Goal: Task Accomplishment & Management: Manage account settings

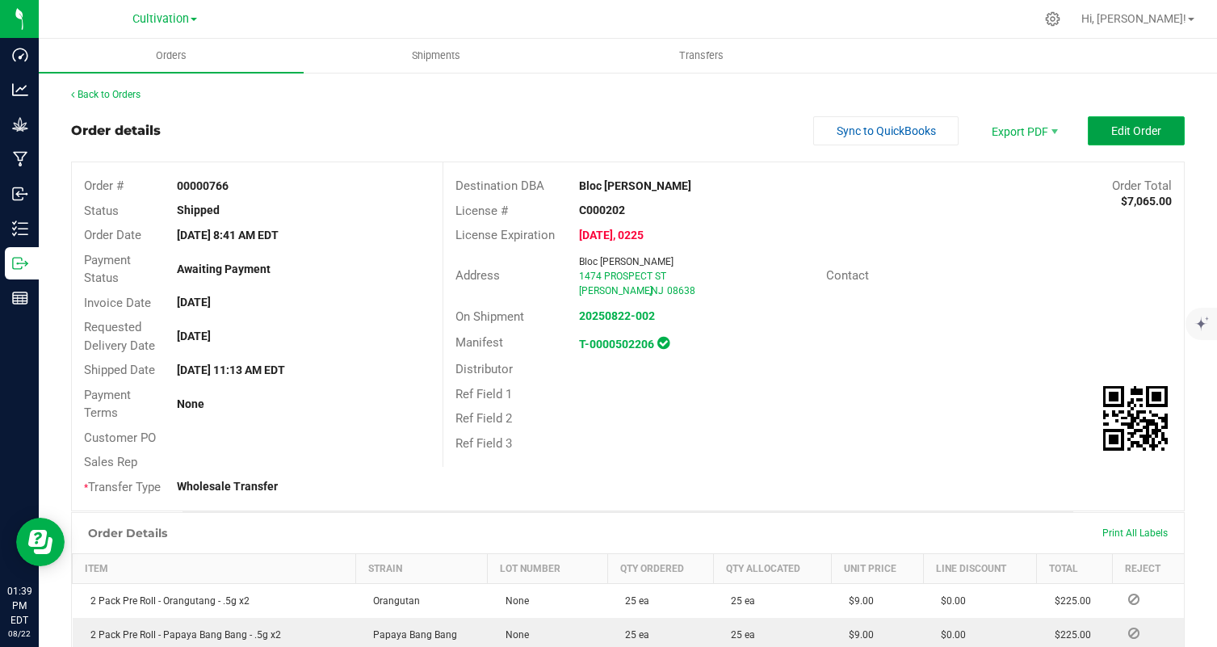
click at [1134, 141] on button "Edit Order" at bounding box center [1136, 130] width 97 height 29
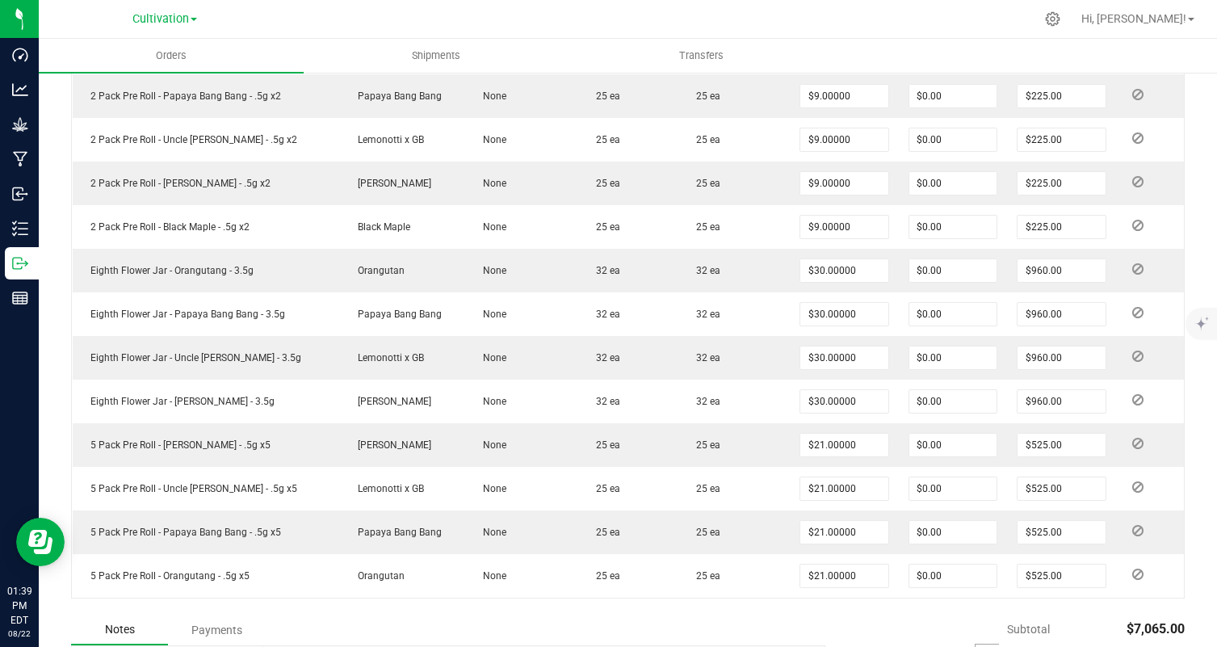
scroll to position [506, 0]
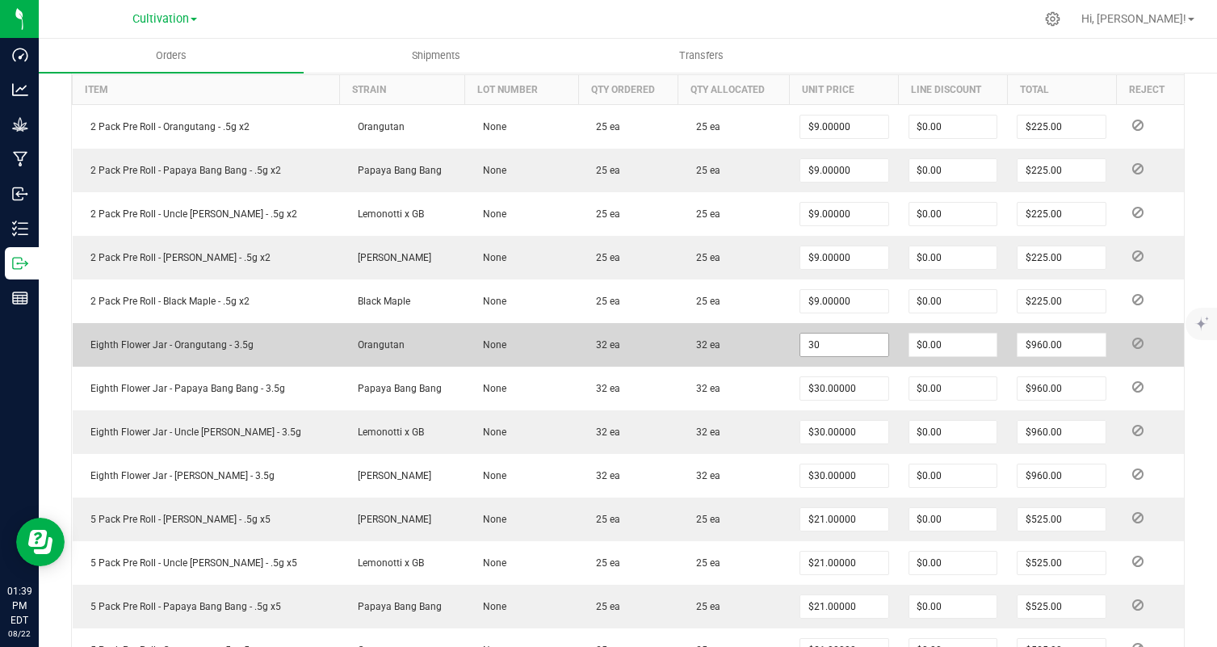
click at [835, 348] on input "30" at bounding box center [844, 345] width 88 height 23
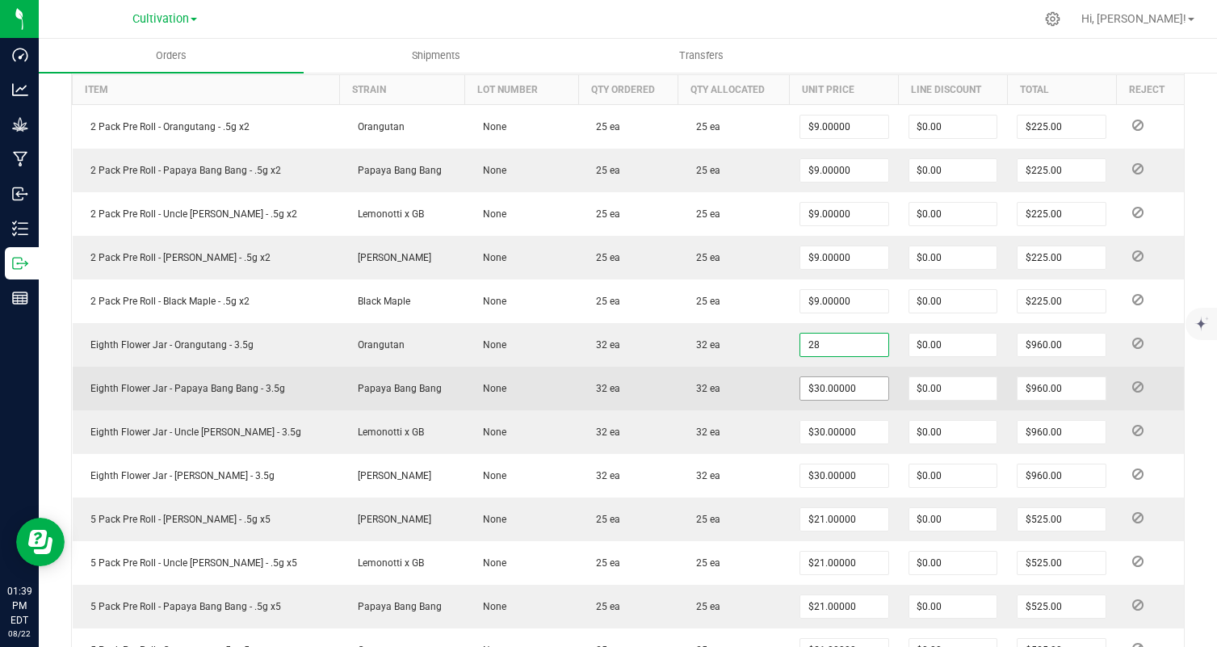
type input "$28.00000"
type input "$896.00"
click at [825, 389] on input "30" at bounding box center [844, 388] width 88 height 23
paste input "28"
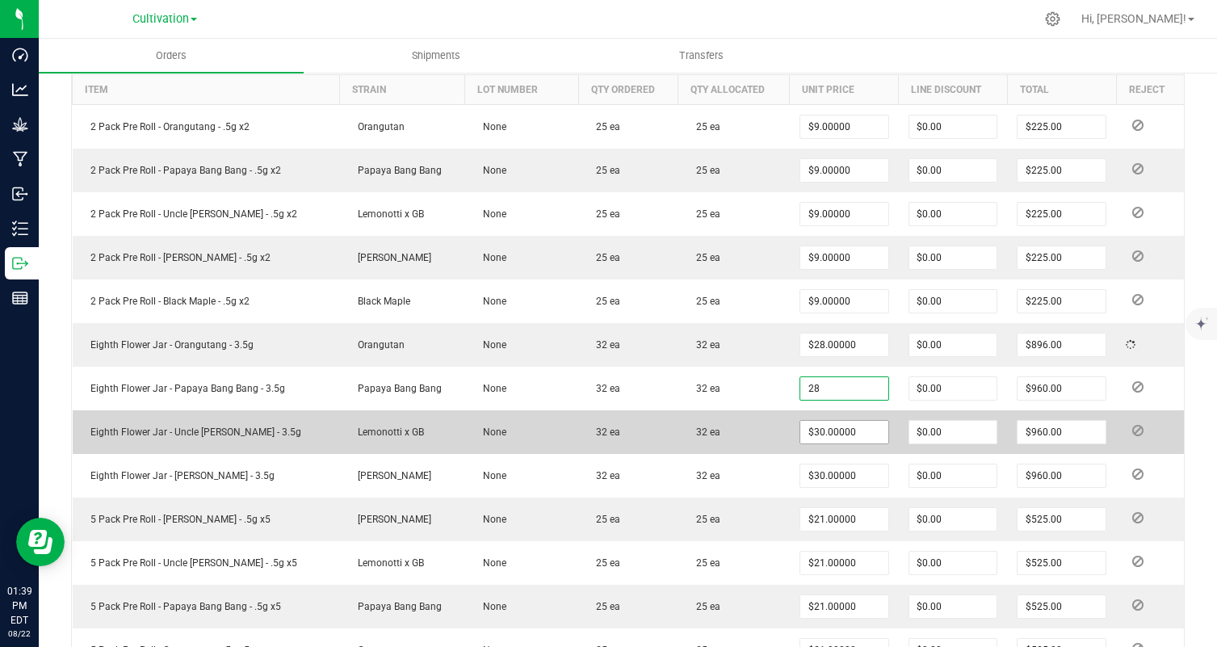
type input "$28.00000"
type input "$896.00"
click at [832, 433] on input "30" at bounding box center [844, 432] width 88 height 23
paste input "28"
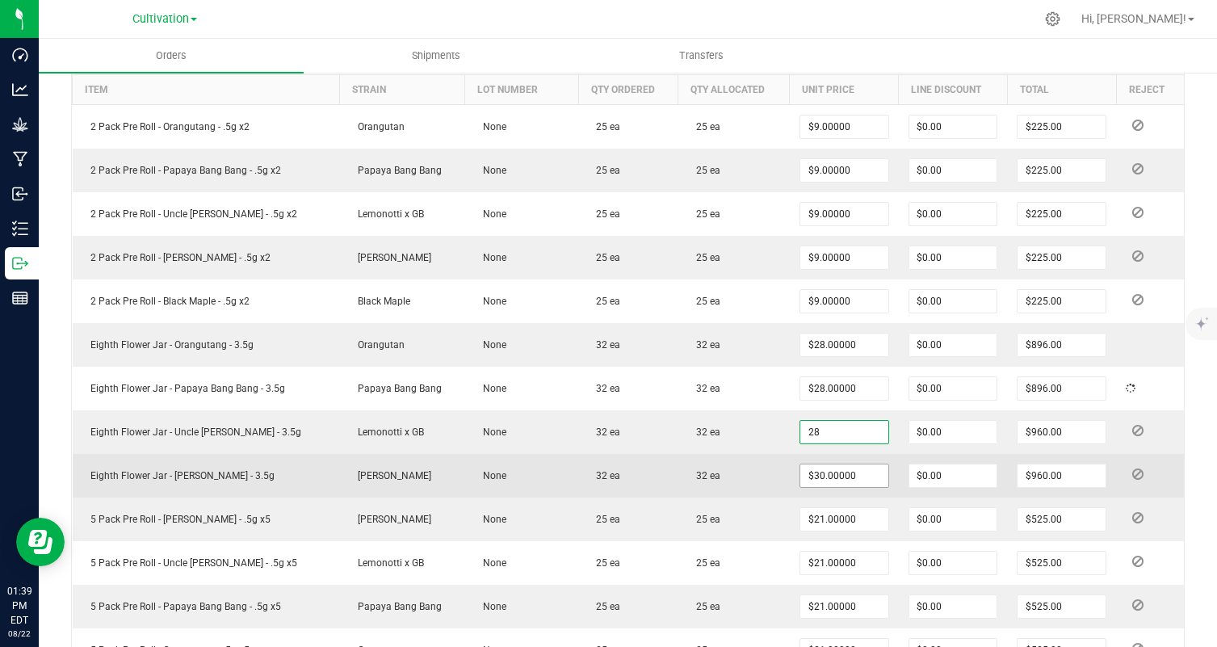
type input "$28.00000"
type input "$896.00"
click at [826, 475] on input "30" at bounding box center [844, 475] width 88 height 23
paste input "28"
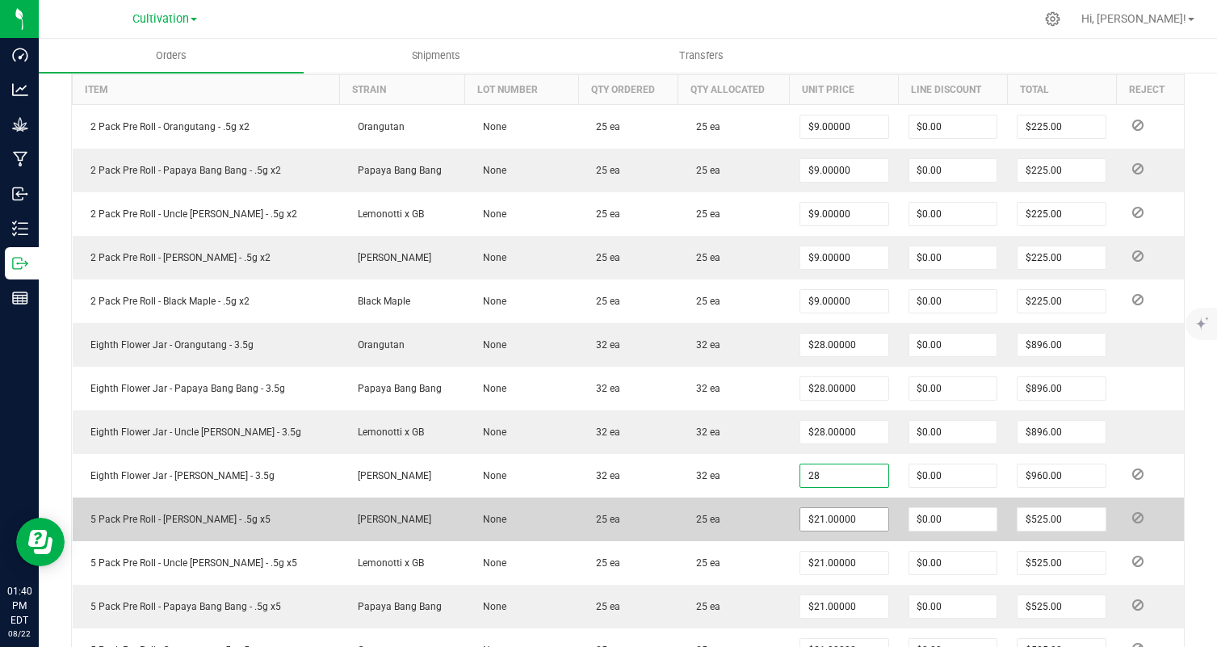
type input "$28.00000"
type input "$896.00"
click at [819, 526] on input "21" at bounding box center [844, 519] width 88 height 23
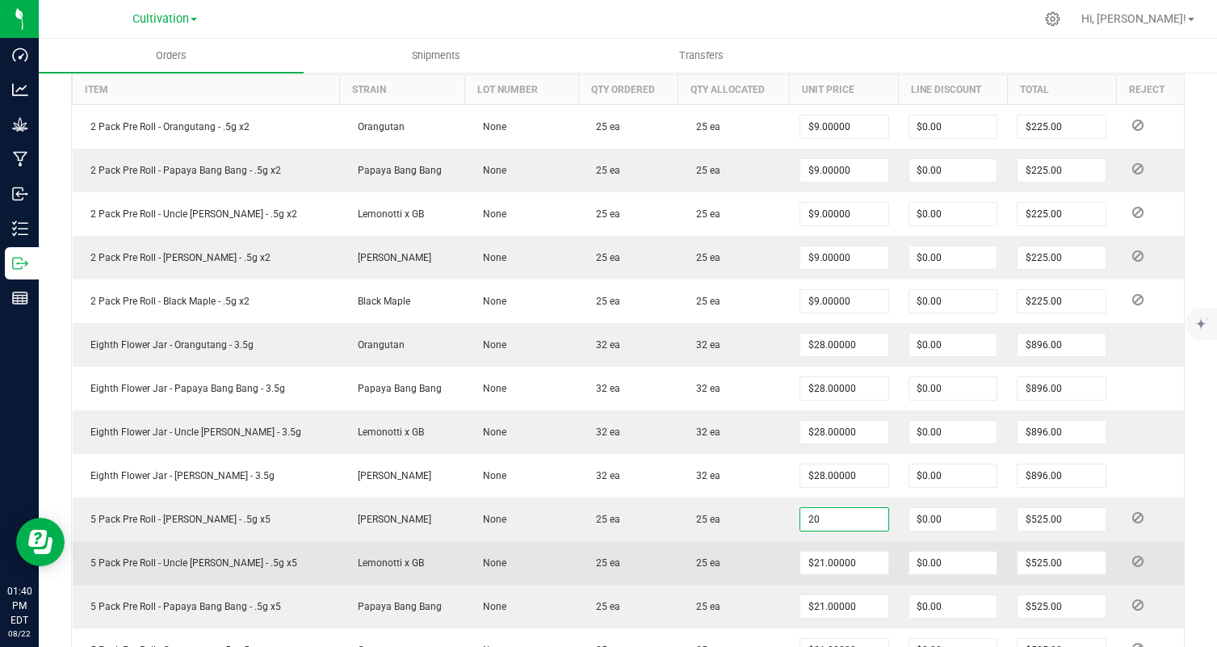
type input "$20.00000"
type input "$500.00"
click at [790, 563] on td "$21.00000" at bounding box center [844, 563] width 109 height 44
click at [807, 567] on input "21" at bounding box center [844, 563] width 88 height 23
paste input "0"
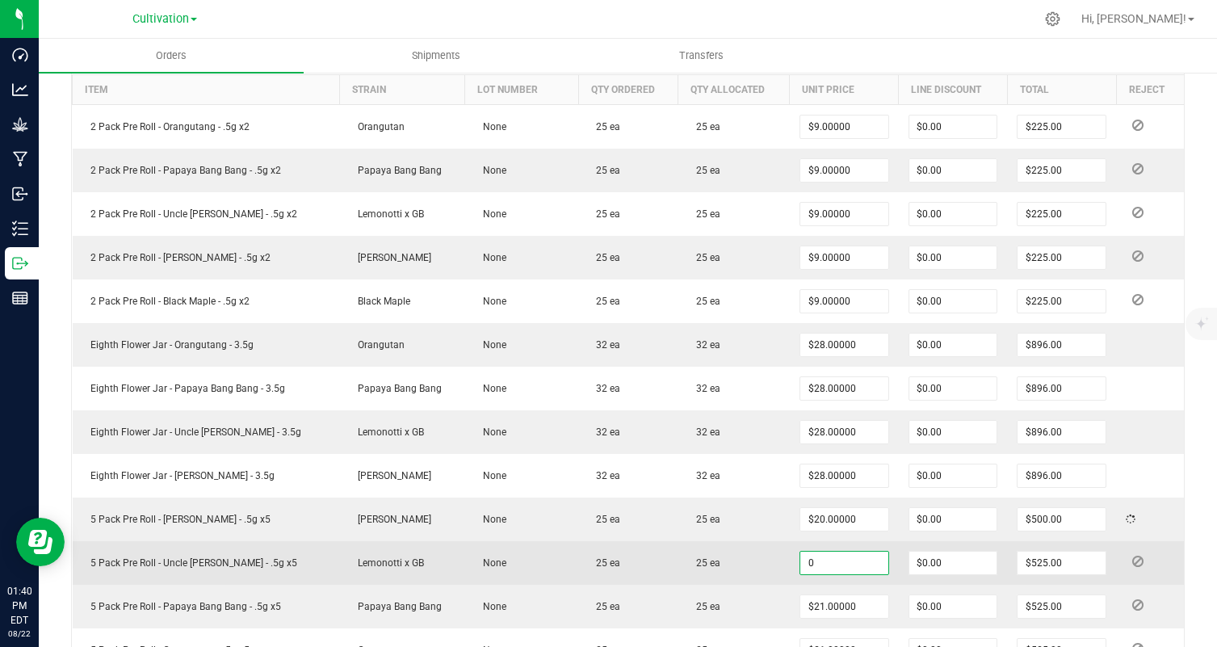
type input "1"
paste input "20"
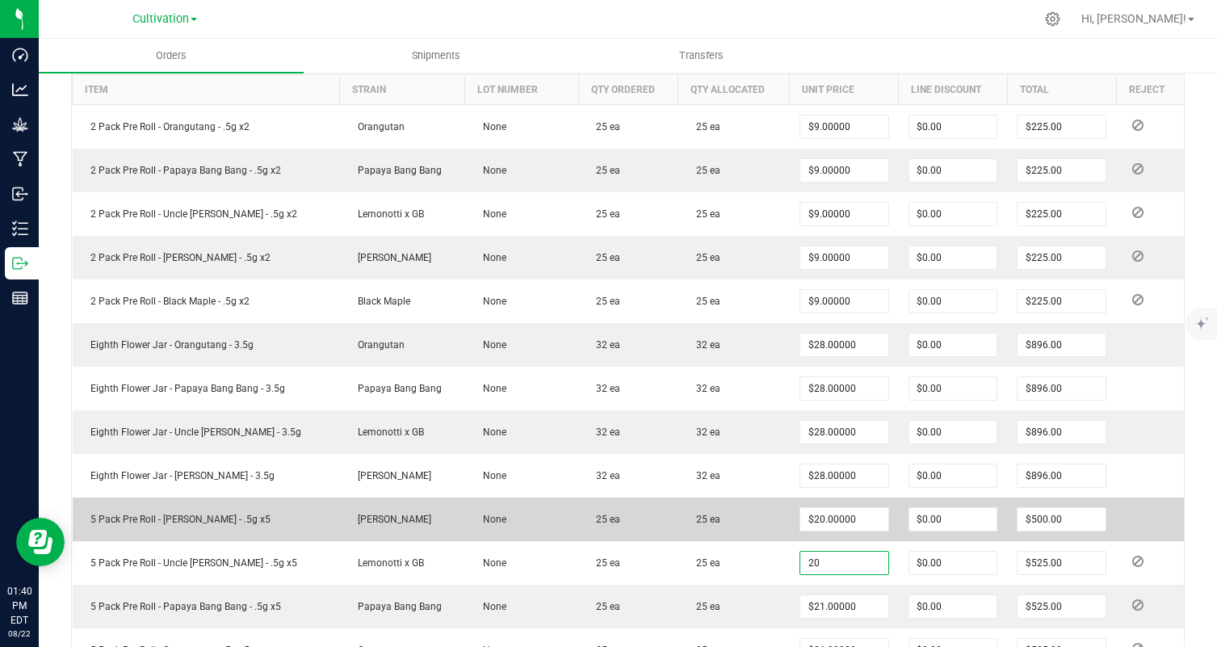
type input "$20.00000"
type input "$500.00"
click at [730, 533] on td "25 ea" at bounding box center [733, 520] width 111 height 44
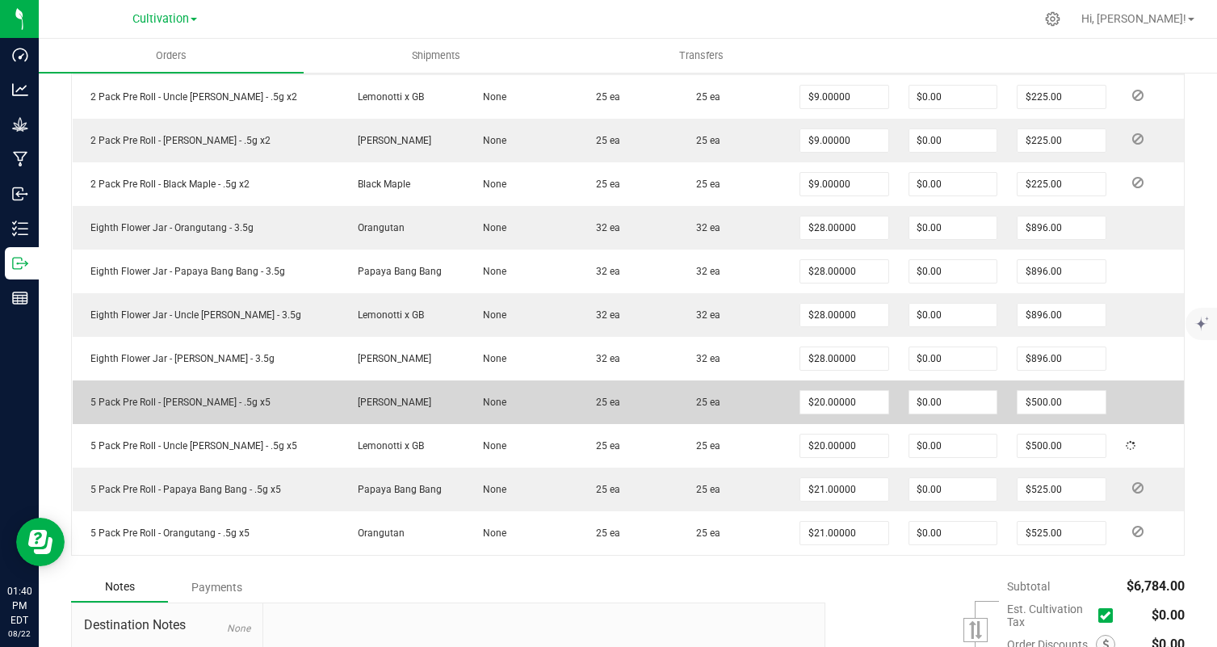
scroll to position [626, 0]
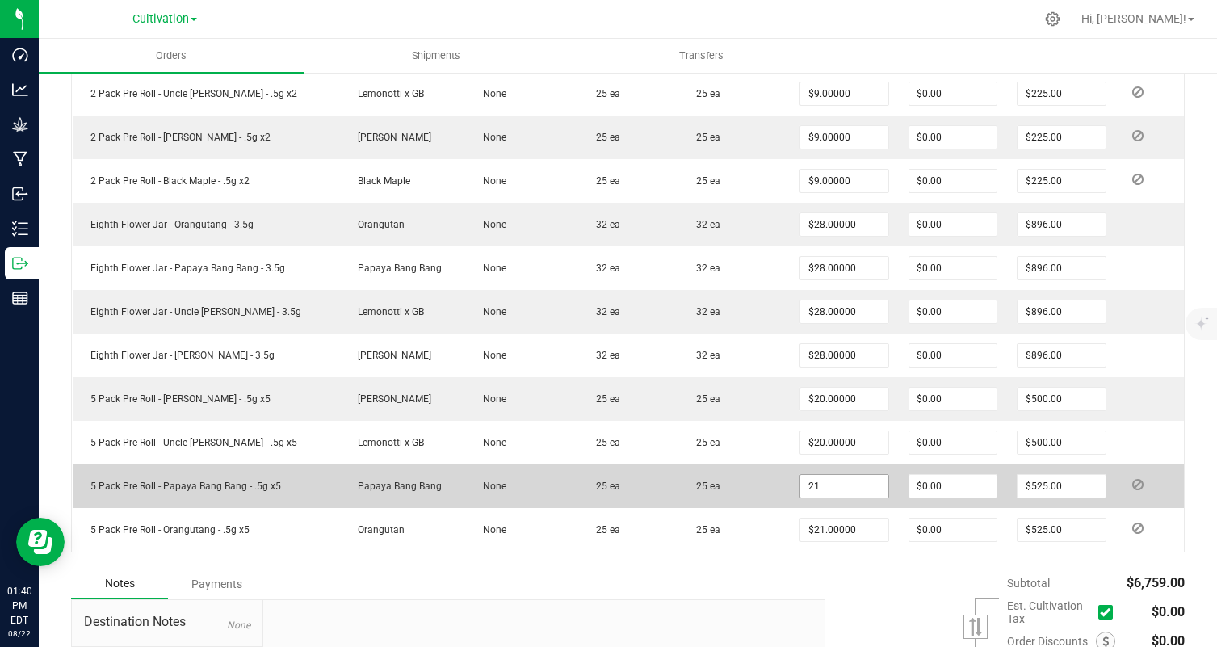
click at [821, 482] on input "21" at bounding box center [844, 486] width 88 height 23
paste input "0"
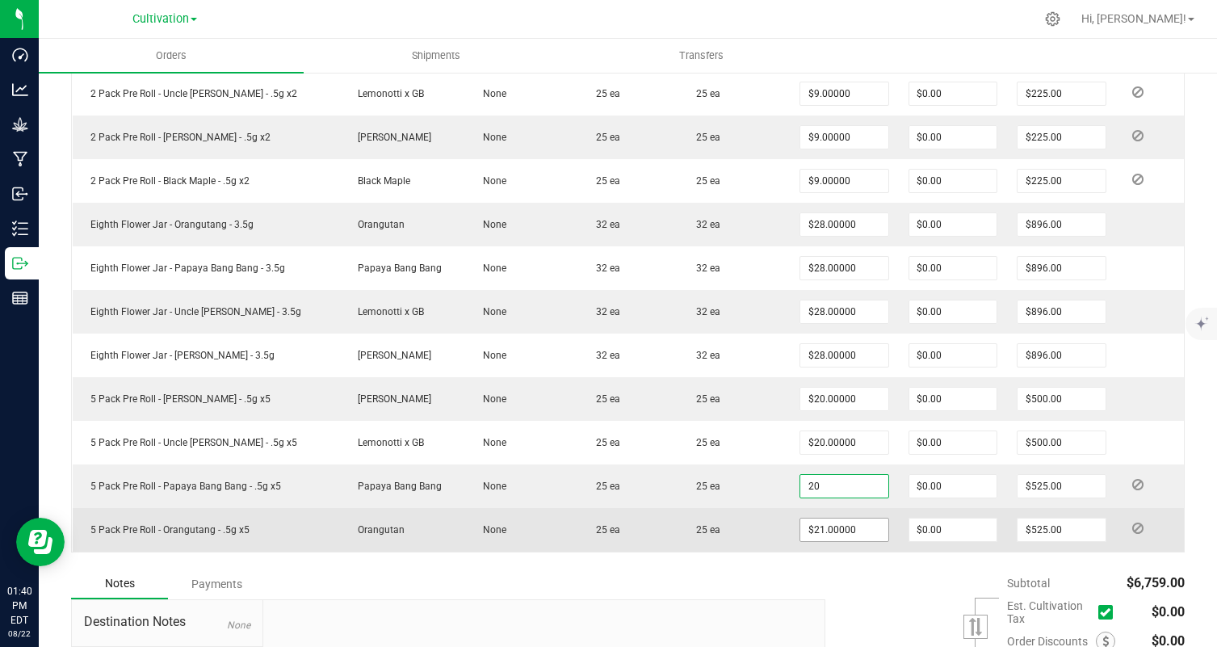
type input "$20.00000"
type input "$500.00"
click at [812, 527] on input "21" at bounding box center [844, 530] width 88 height 23
paste input "0"
type input "$20.00000"
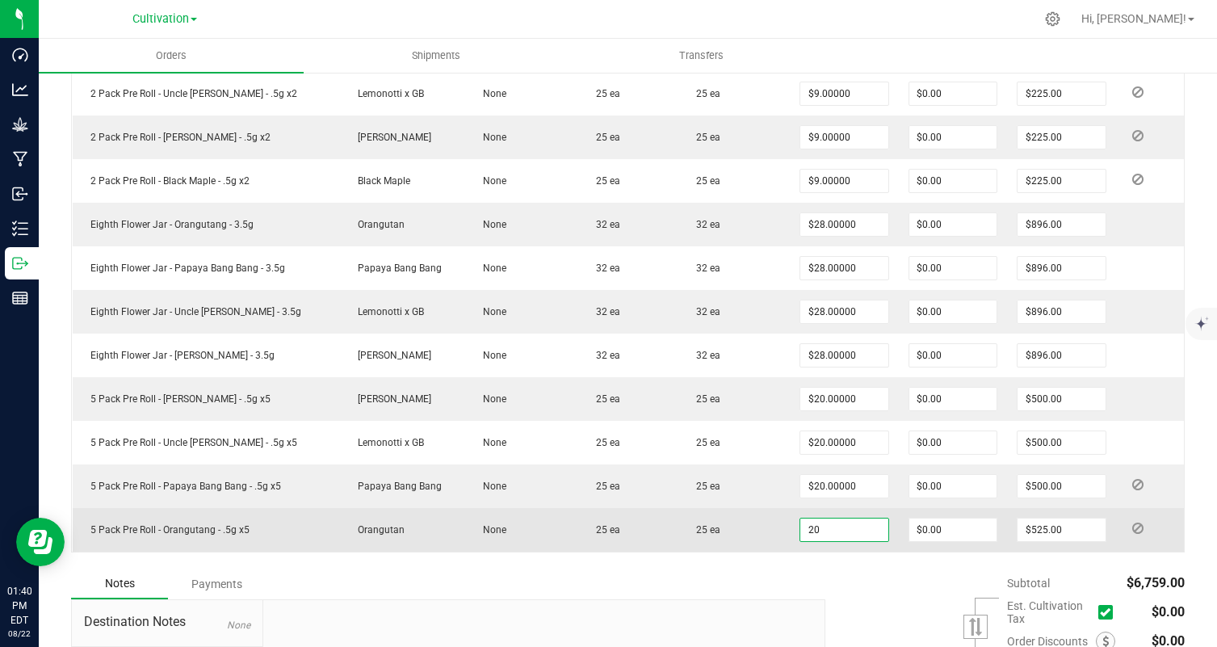
type input "$500.00"
click at [731, 531] on td "25 ea" at bounding box center [733, 530] width 111 height 44
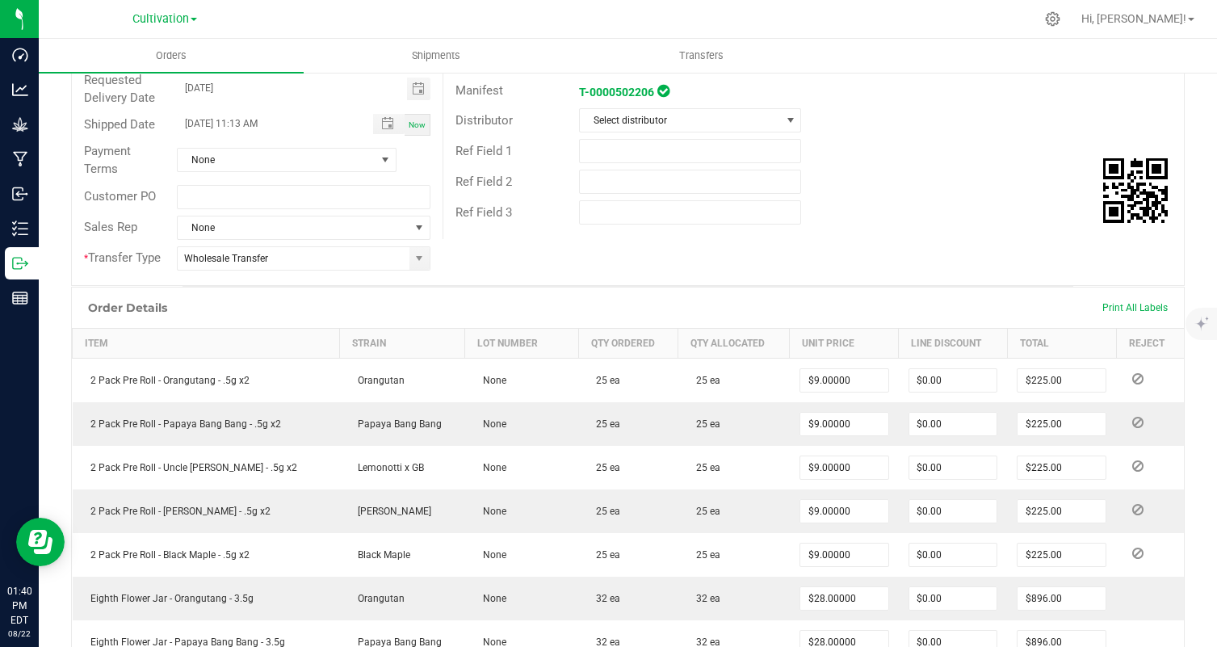
scroll to position [251, 0]
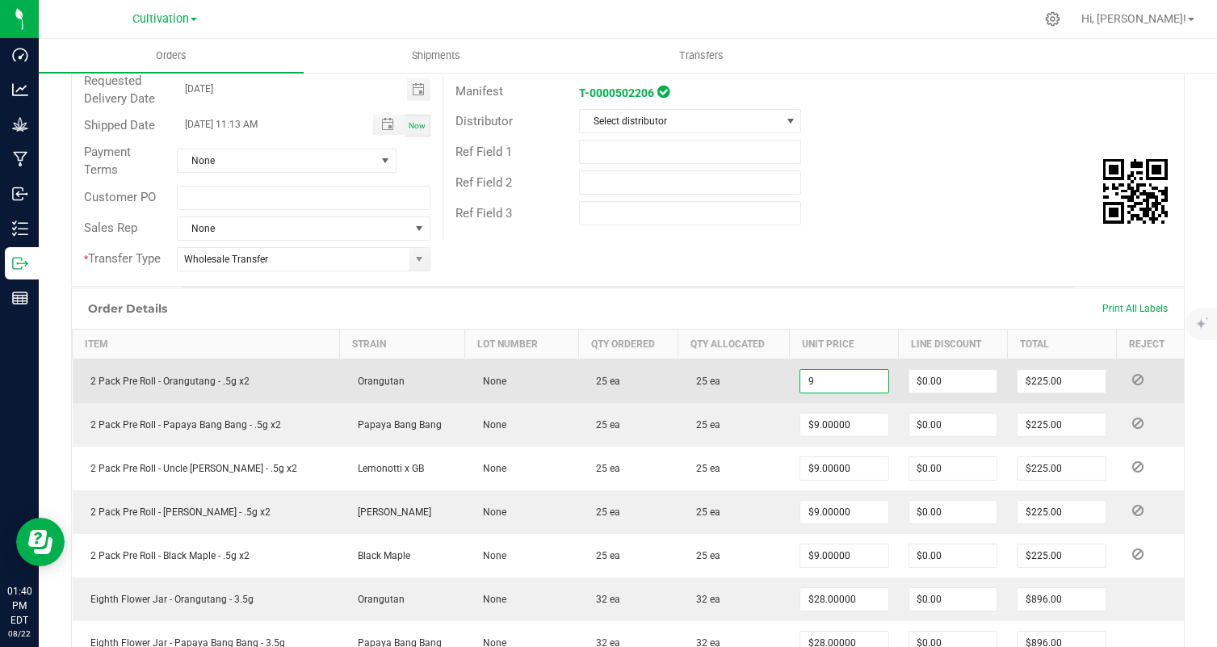
click at [808, 380] on input "9" at bounding box center [844, 381] width 88 height 23
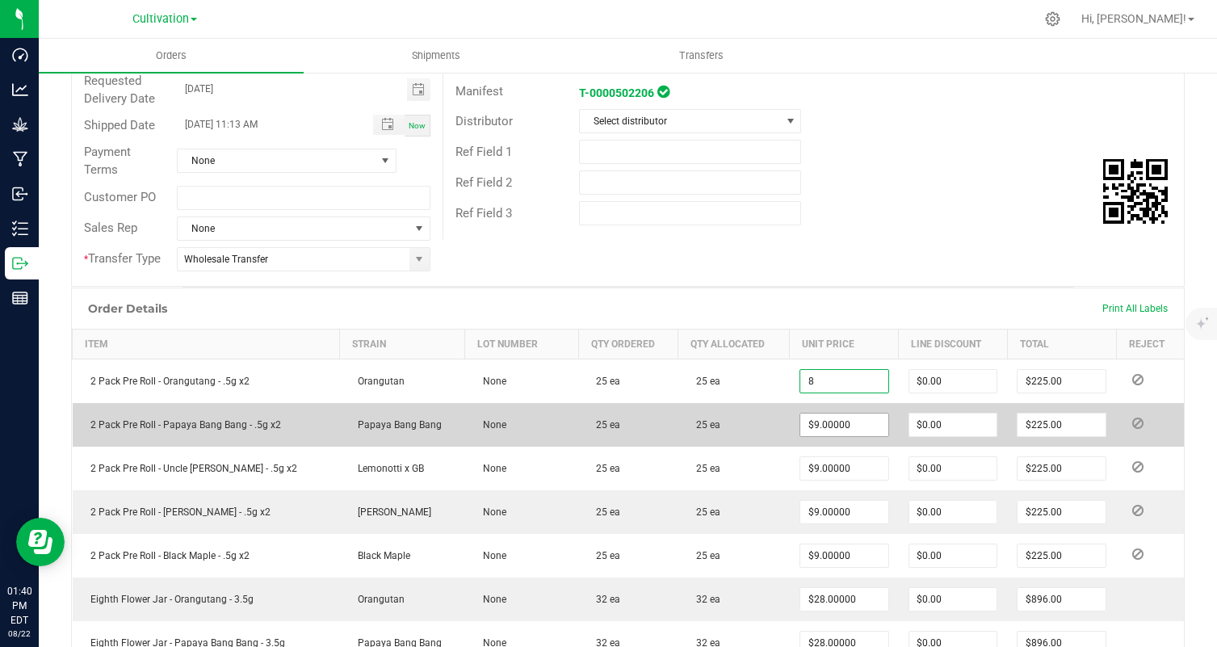
type input "$8.00000"
type input "$200.00"
click at [809, 426] on input "9" at bounding box center [844, 425] width 88 height 23
paste input "8"
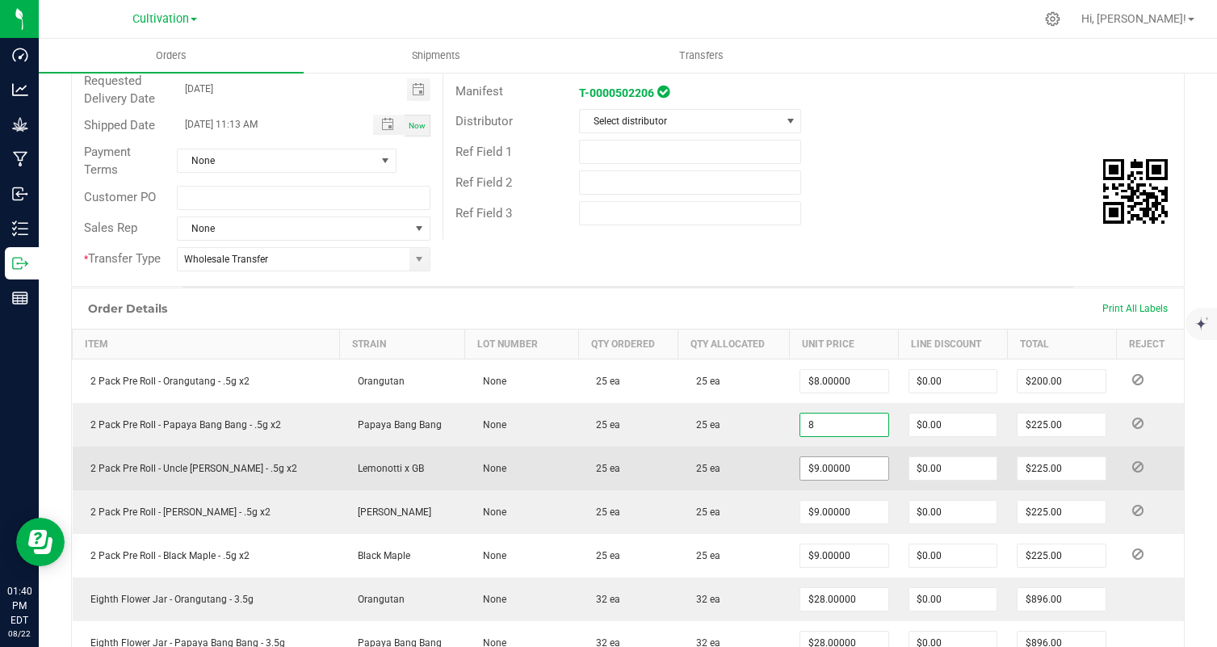
type input "$8.00000"
type input "$200.00"
click at [809, 461] on input "9" at bounding box center [844, 468] width 88 height 23
paste input "8"
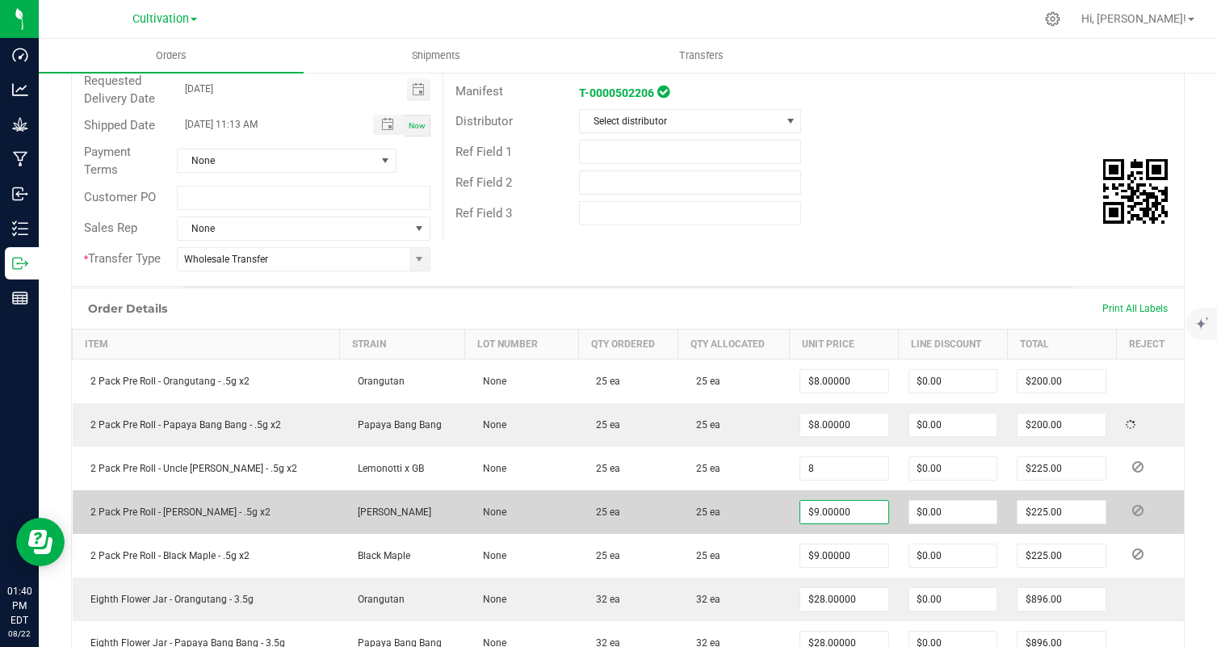
type input "$8.00000"
type input "$200.00"
click at [815, 506] on input "9" at bounding box center [844, 512] width 88 height 23
paste input "8"
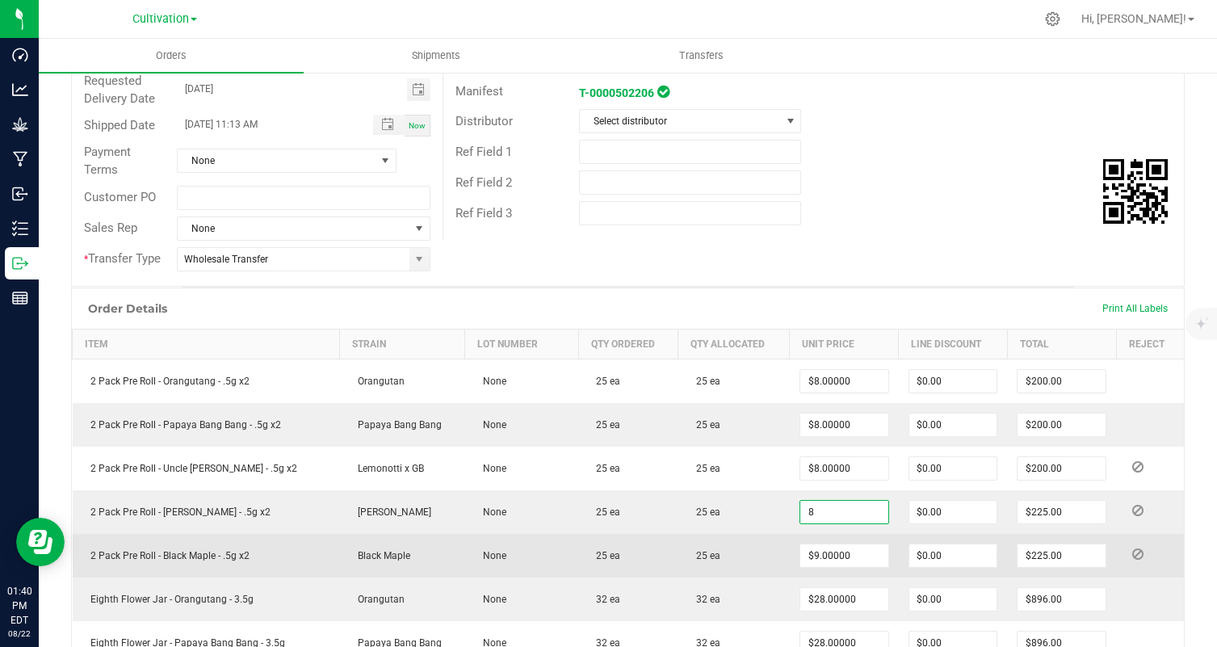
type input "$8.00000"
type input "$200.00"
click at [751, 549] on td "25 ea" at bounding box center [733, 556] width 111 height 44
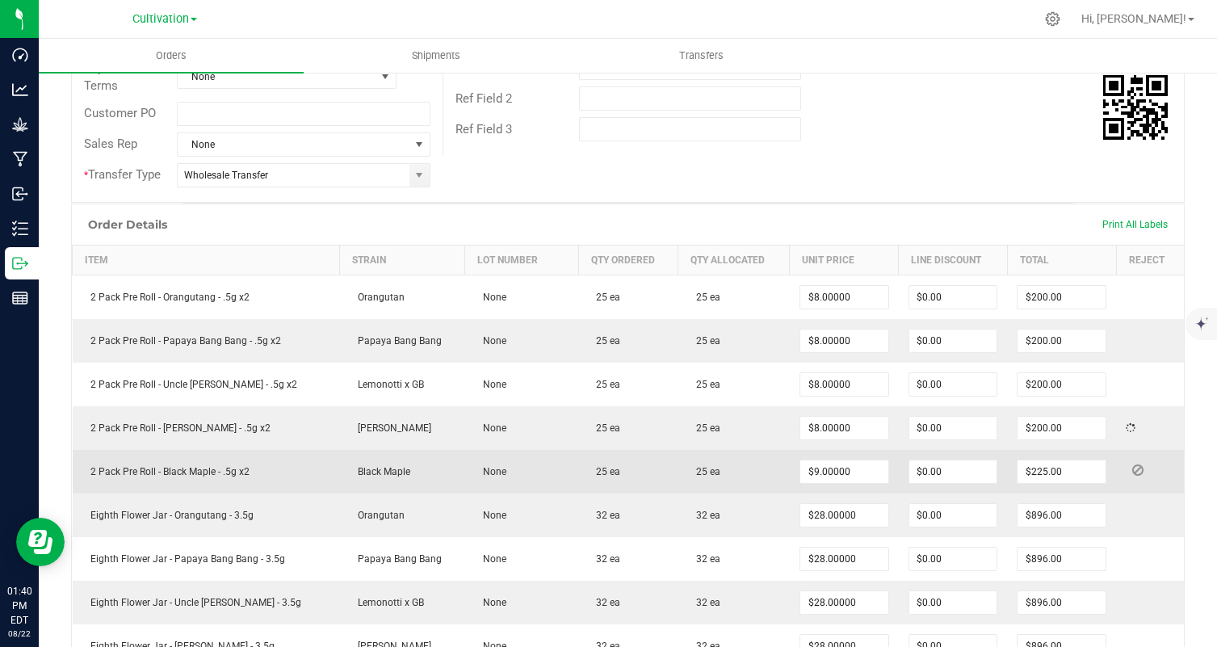
scroll to position [339, 0]
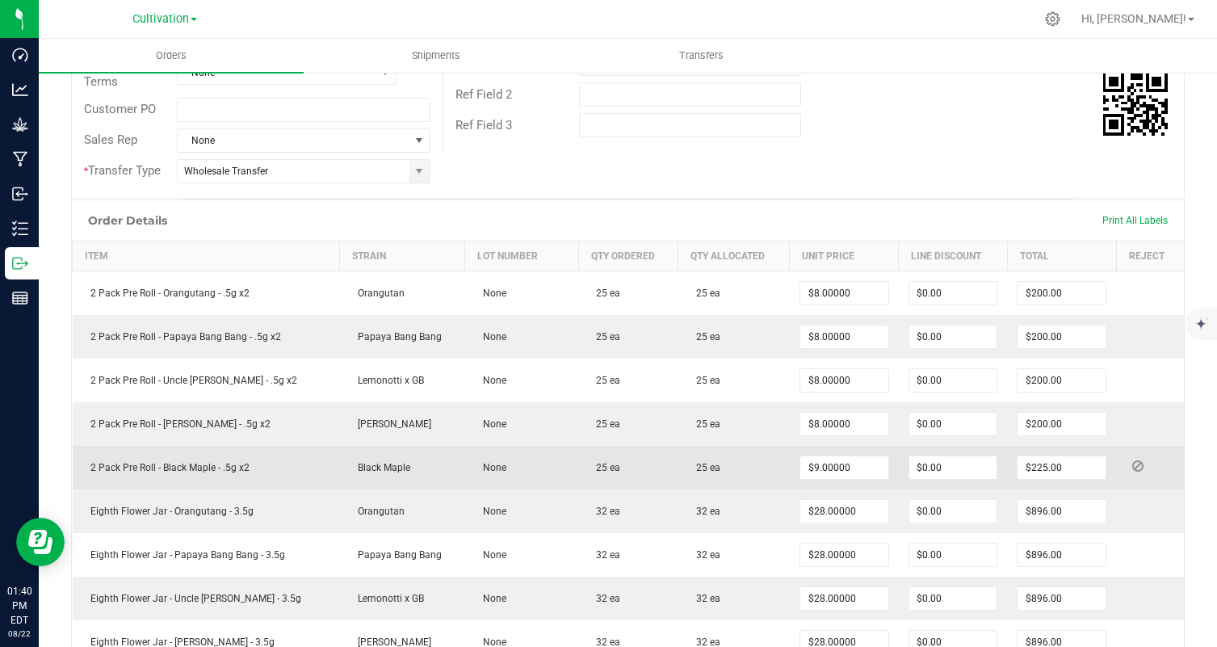
click at [834, 449] on td "$9.00000" at bounding box center [844, 468] width 109 height 44
click at [828, 458] on input "9" at bounding box center [844, 467] width 88 height 23
paste input "8"
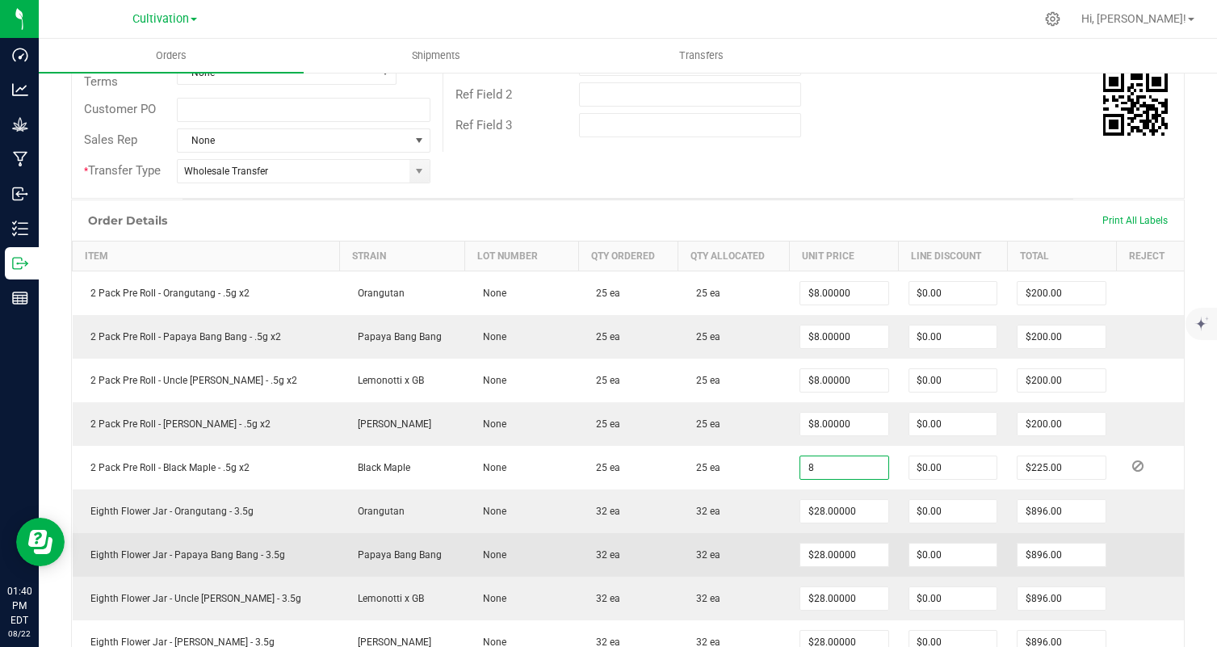
type input "$8.00000"
type input "$200.00"
click at [662, 535] on td "32 ea" at bounding box center [628, 555] width 100 height 44
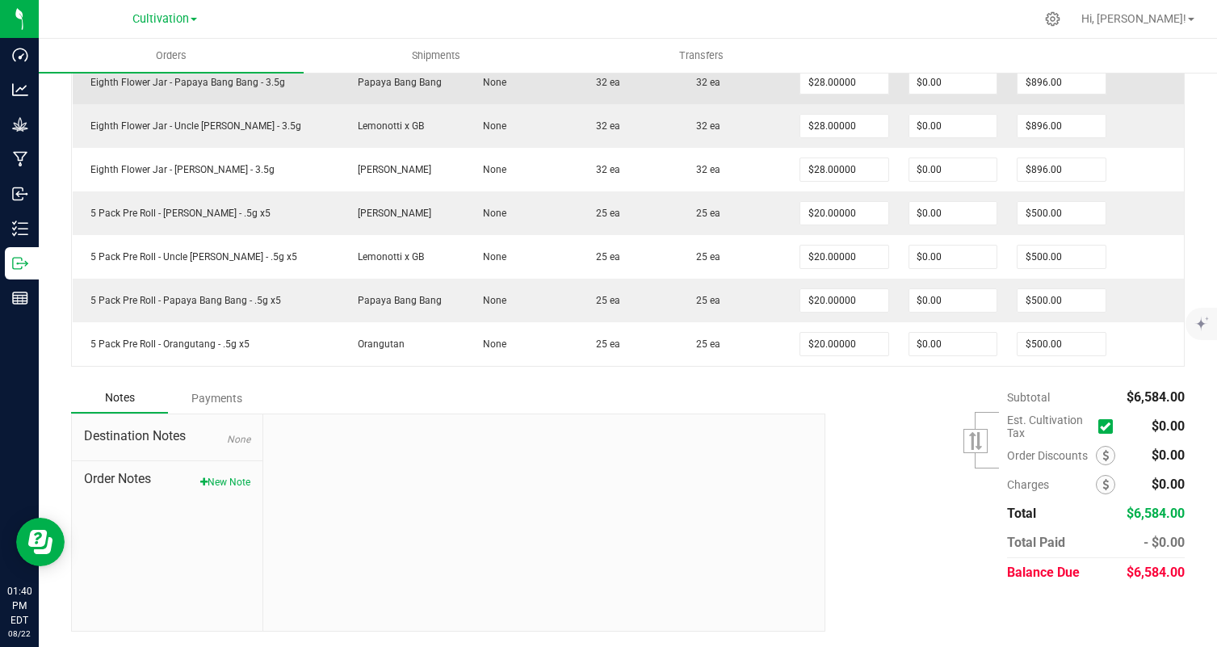
scroll to position [0, 0]
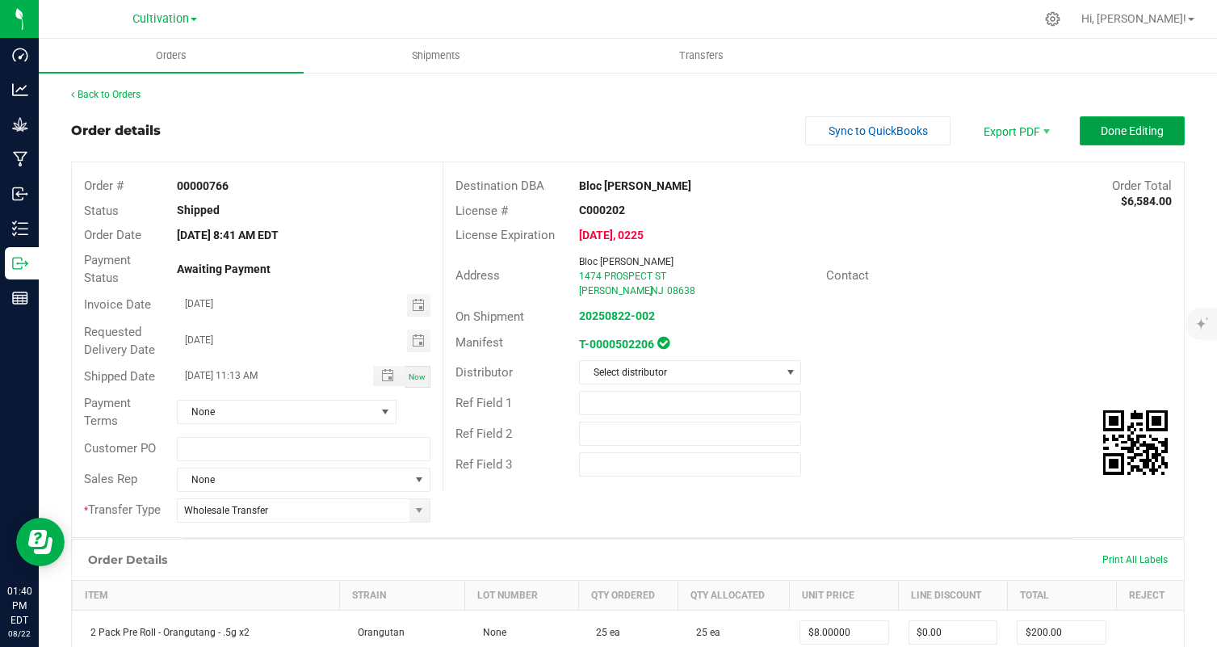
click at [1127, 136] on span "Done Editing" at bounding box center [1132, 130] width 63 height 13
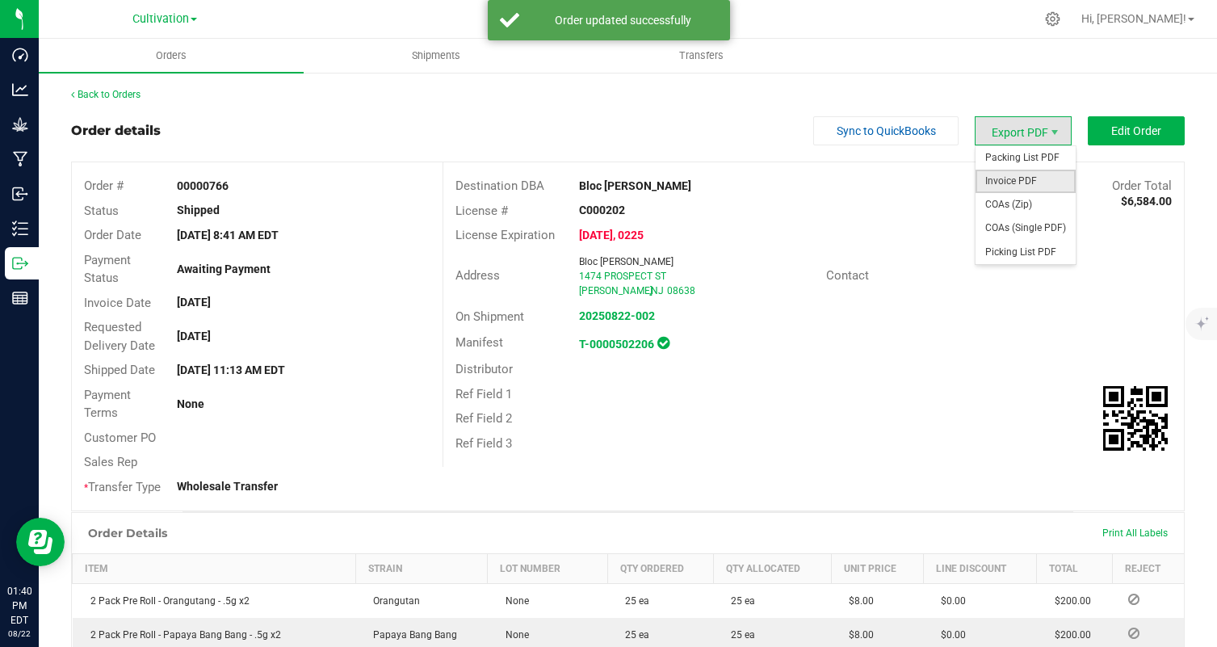
click at [1014, 178] on span "Invoice PDF" at bounding box center [1026, 181] width 100 height 23
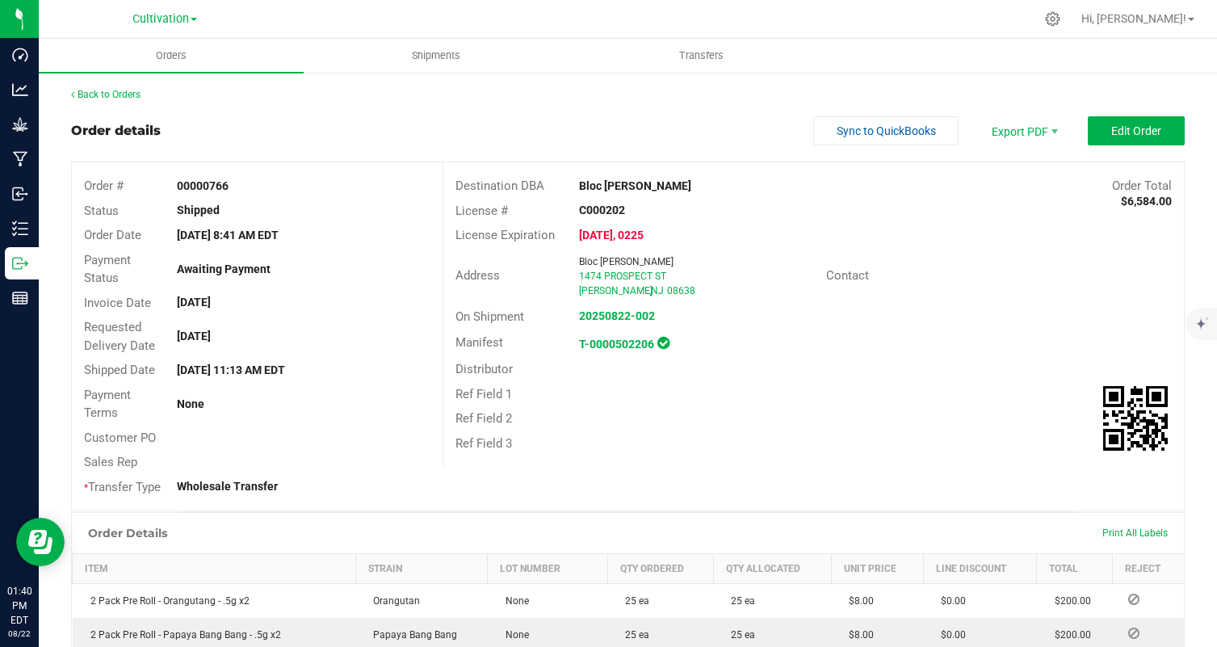
click at [169, 27] on div "Cultivation Cultivation Manufacturing" at bounding box center [164, 18] width 65 height 19
drag, startPoint x: 168, startPoint y: 27, endPoint x: 152, endPoint y: 32, distance: 16.9
click at [166, 27] on div "Cultivation Cultivation Manufacturing" at bounding box center [164, 18] width 65 height 19
click at [141, 92] on link "Back to Orders" at bounding box center [105, 94] width 69 height 11
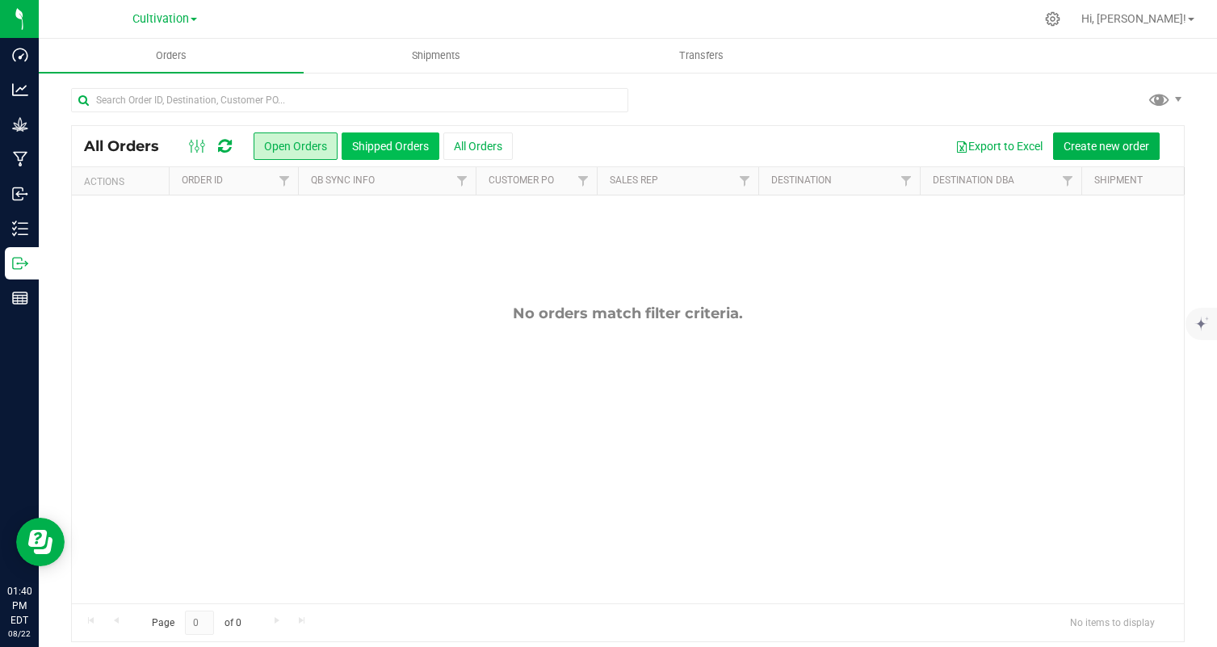
click at [372, 148] on button "Shipped Orders" at bounding box center [391, 145] width 98 height 27
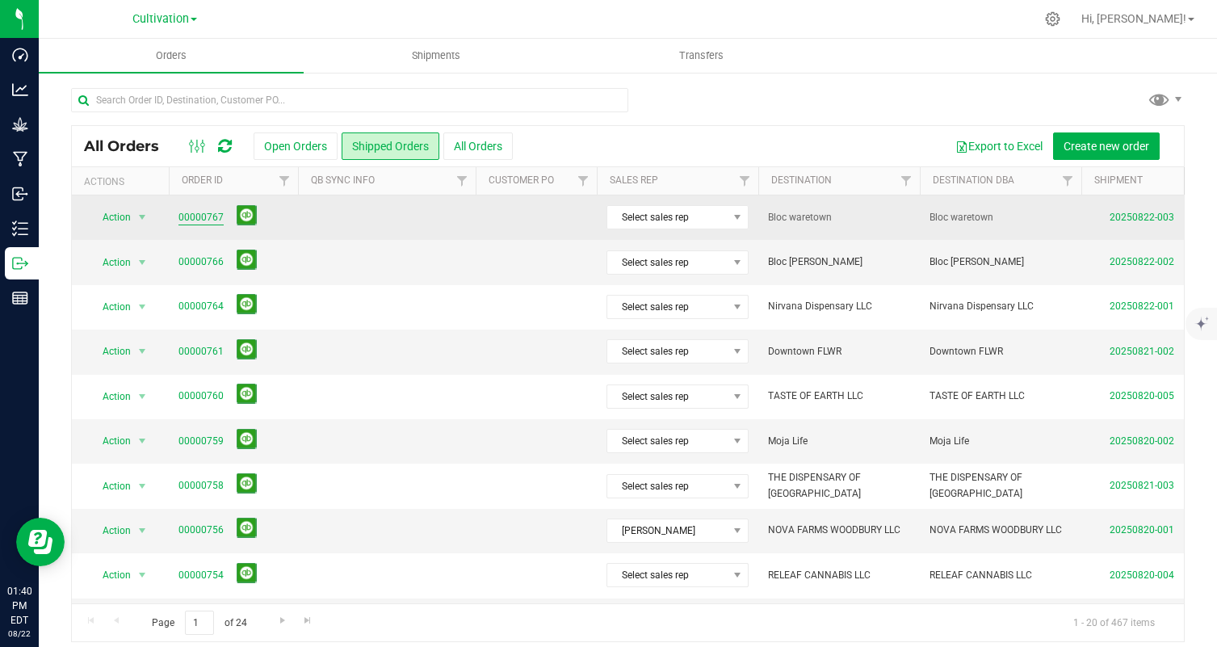
click at [184, 216] on link "00000767" at bounding box center [200, 217] width 45 height 15
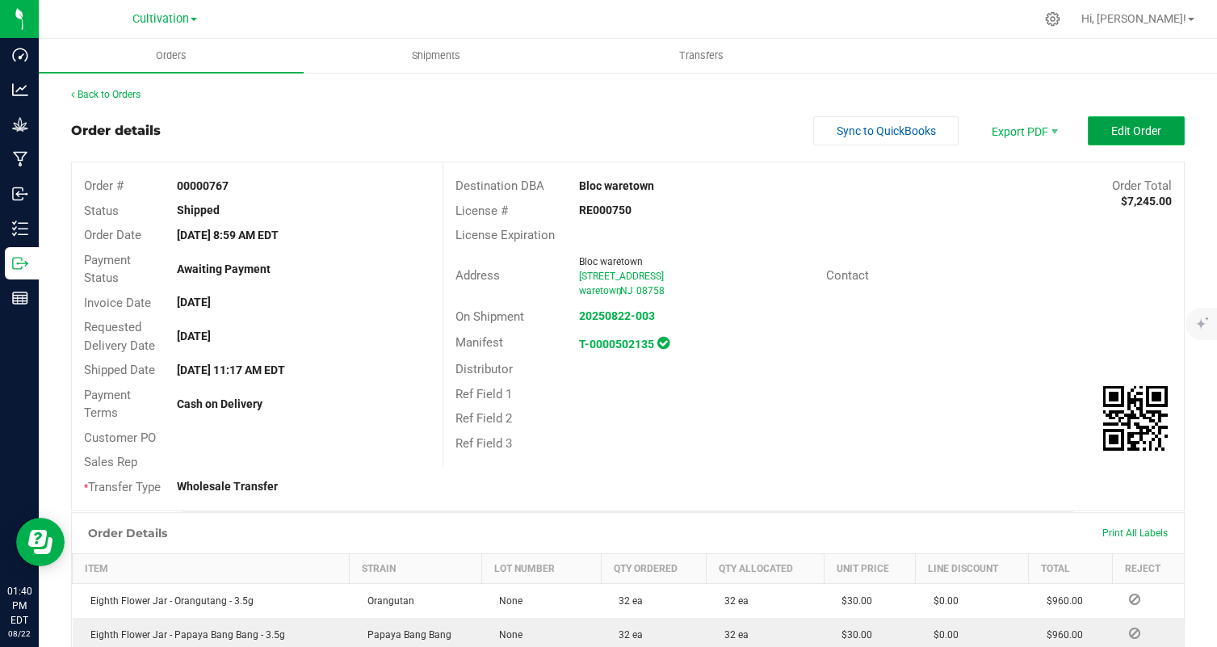
click at [1122, 129] on span "Edit Order" at bounding box center [1136, 130] width 50 height 13
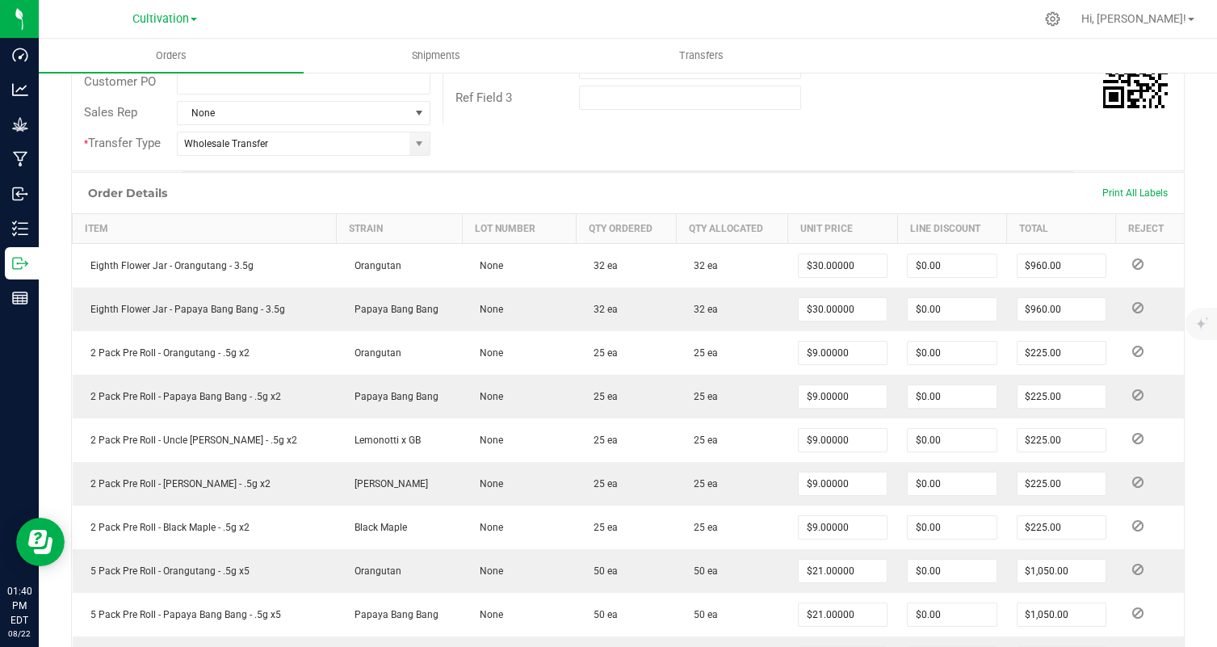
scroll to position [374, 0]
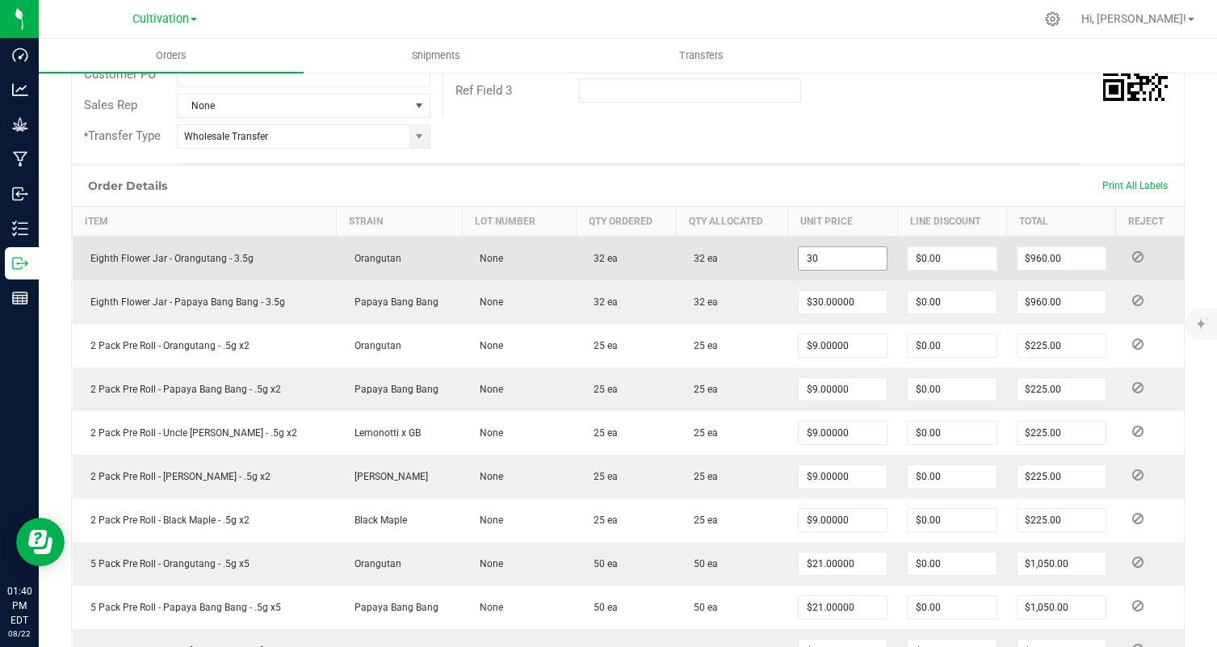
click at [819, 264] on input "30" at bounding box center [843, 258] width 88 height 23
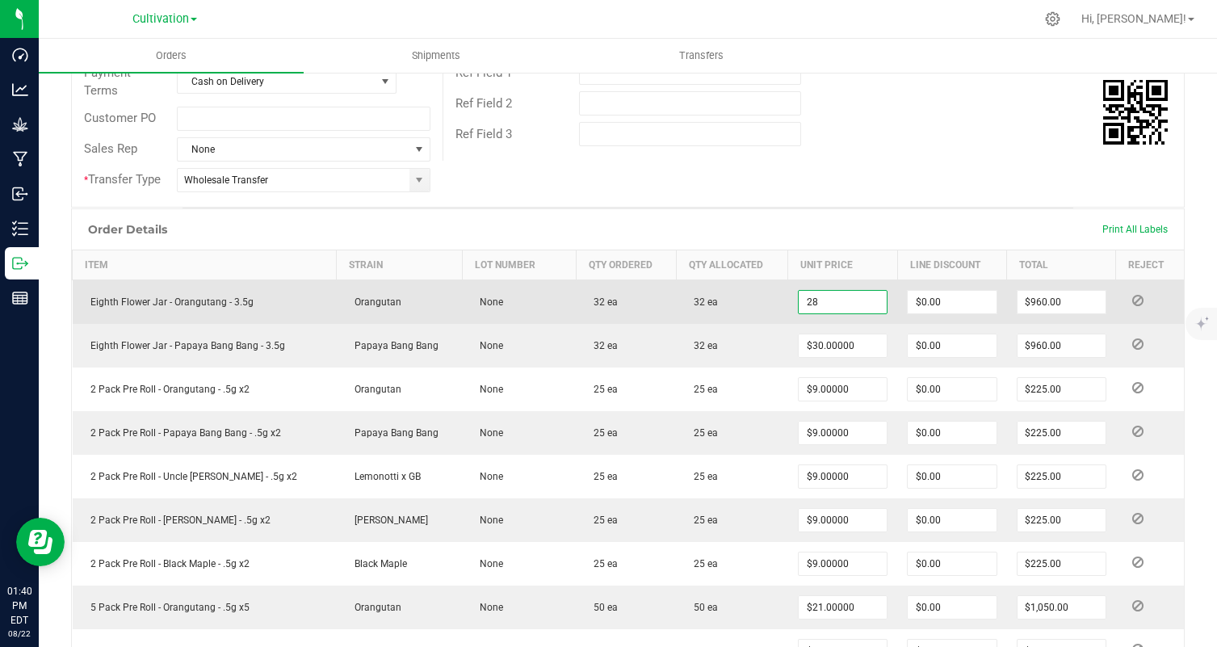
scroll to position [335, 0]
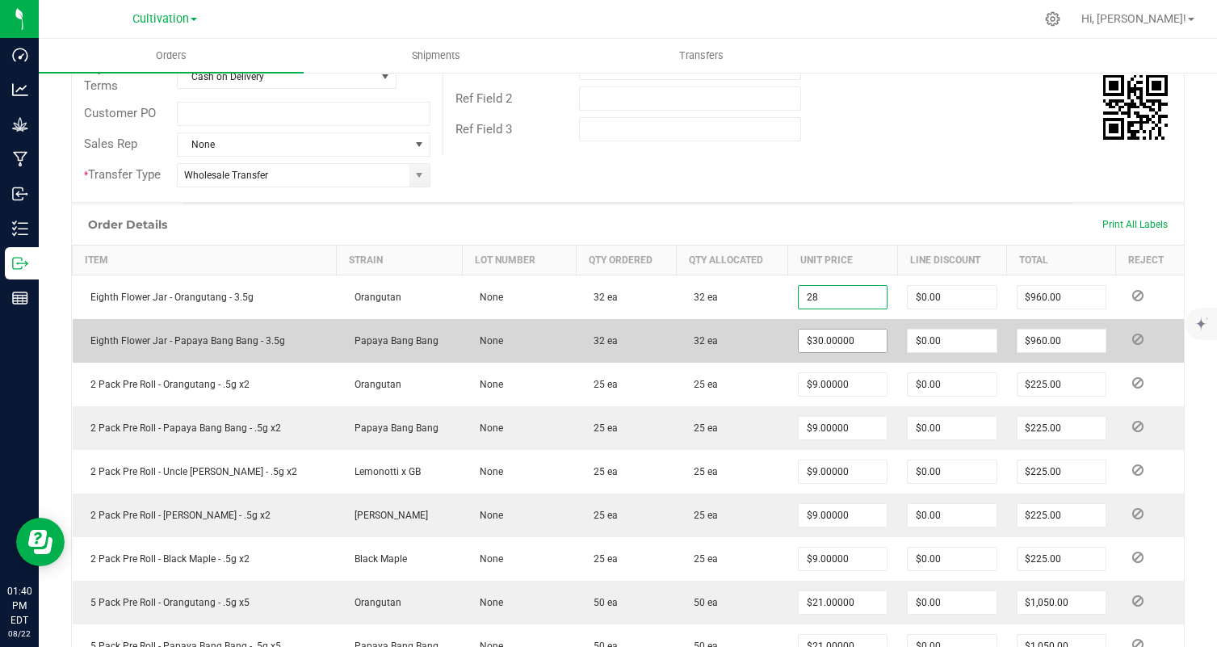
click at [844, 340] on input "$30.00000" at bounding box center [843, 341] width 88 height 23
type input "$28.00000"
type input "$896.00"
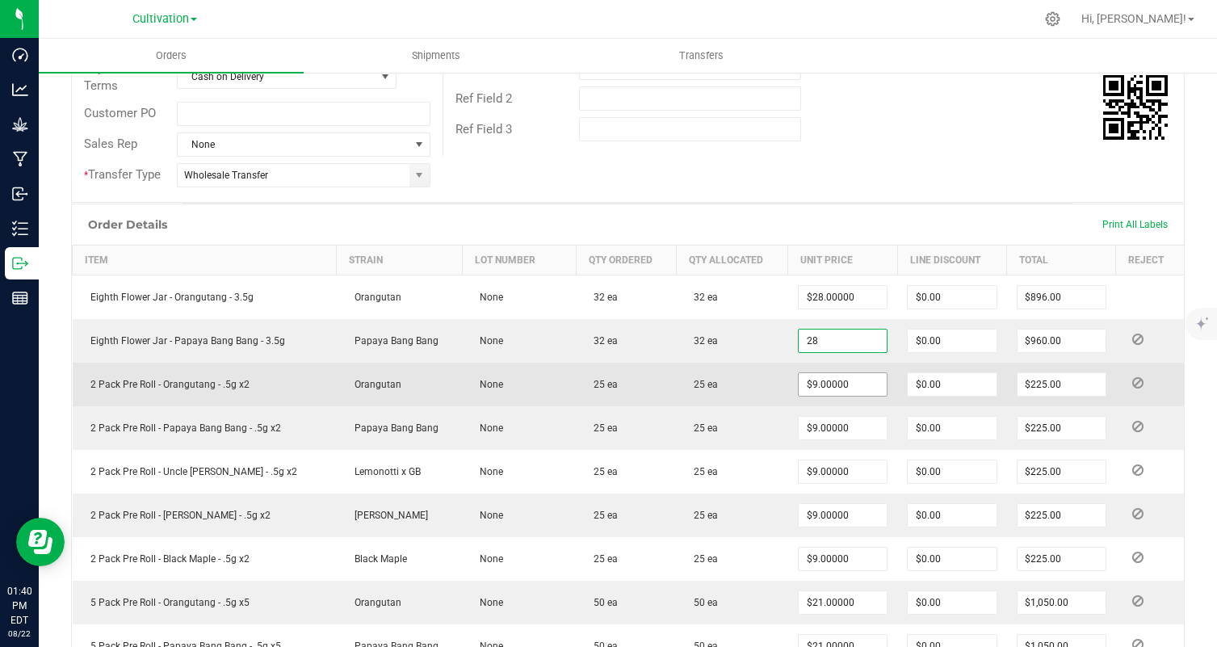
type input "$28.00000"
type input "$896.00"
click at [838, 381] on input "9" at bounding box center [843, 384] width 88 height 23
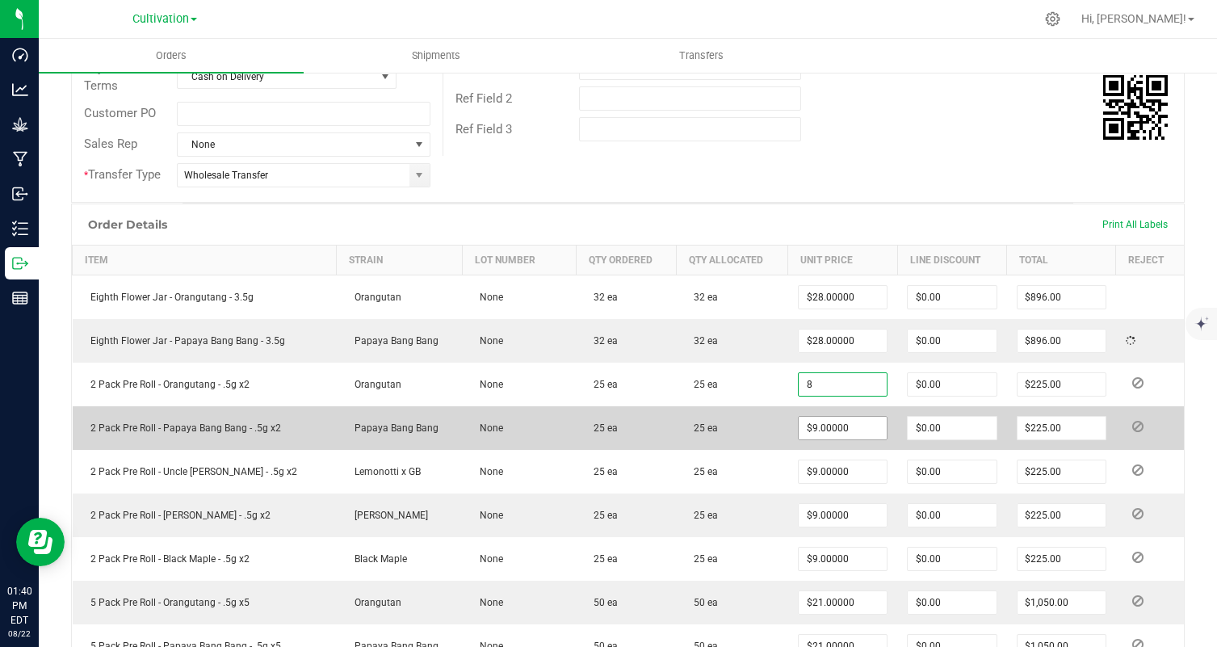
type input "$8.00000"
type input "$200.00"
click at [818, 431] on input "9" at bounding box center [843, 428] width 88 height 23
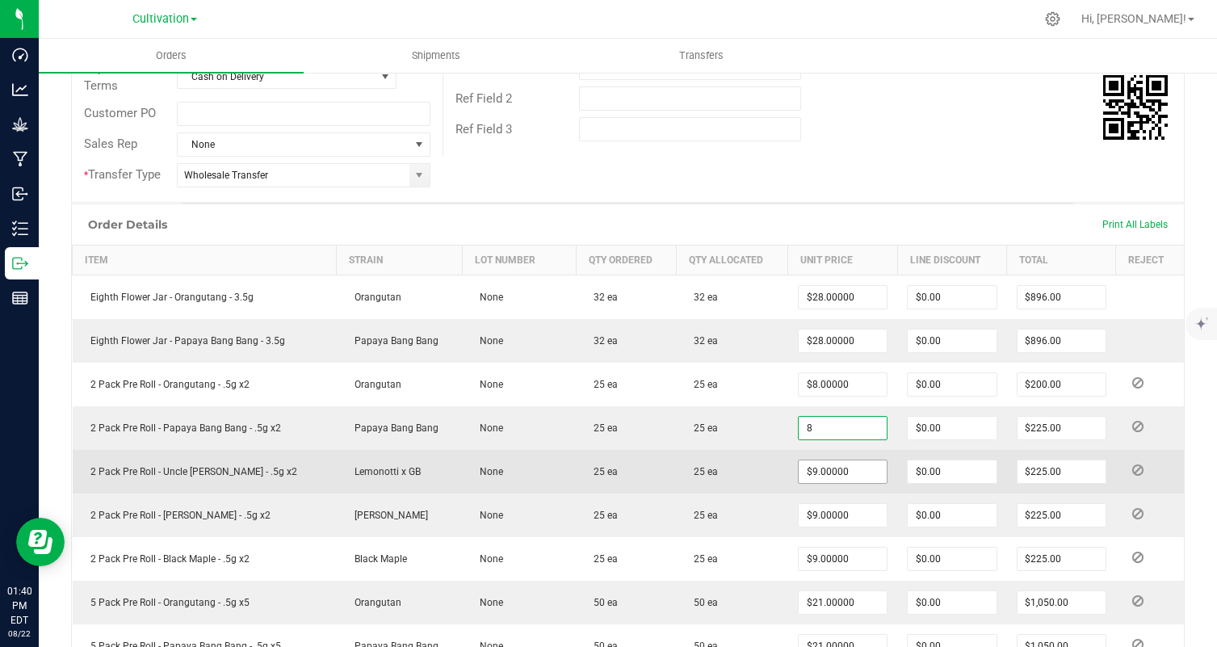
type input "$8.00000"
type input "$200.00"
click at [814, 466] on input "9" at bounding box center [843, 471] width 88 height 23
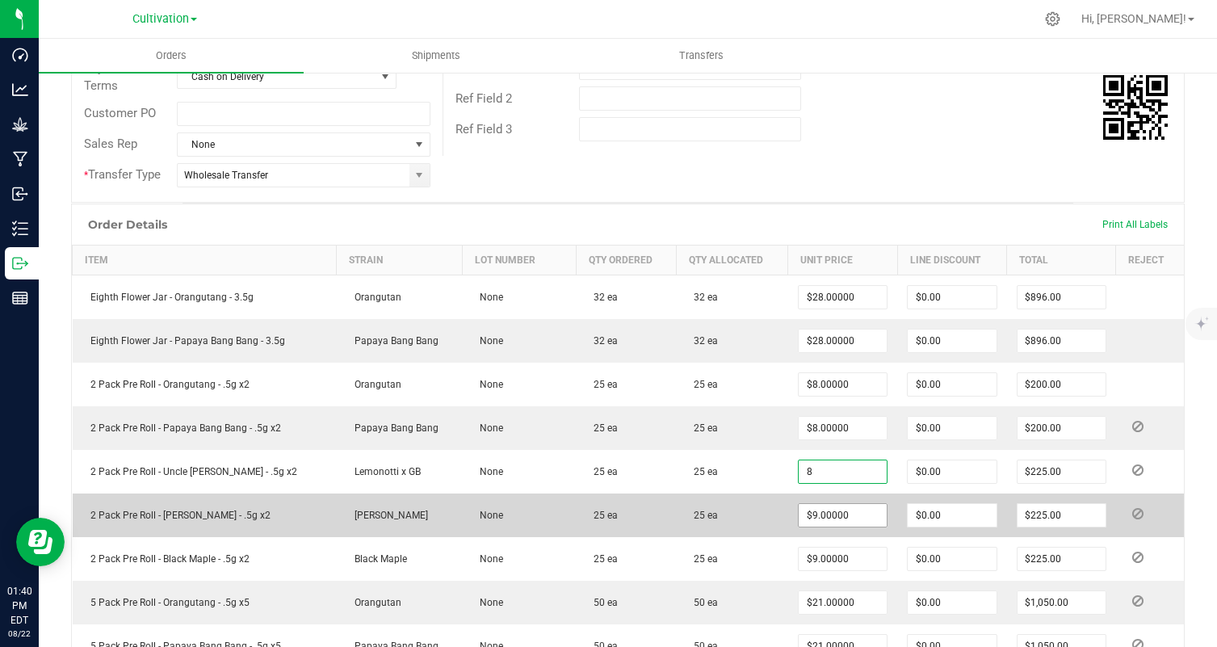
type input "$8.00000"
type input "$200.00"
click at [812, 524] on input "9" at bounding box center [843, 515] width 88 height 23
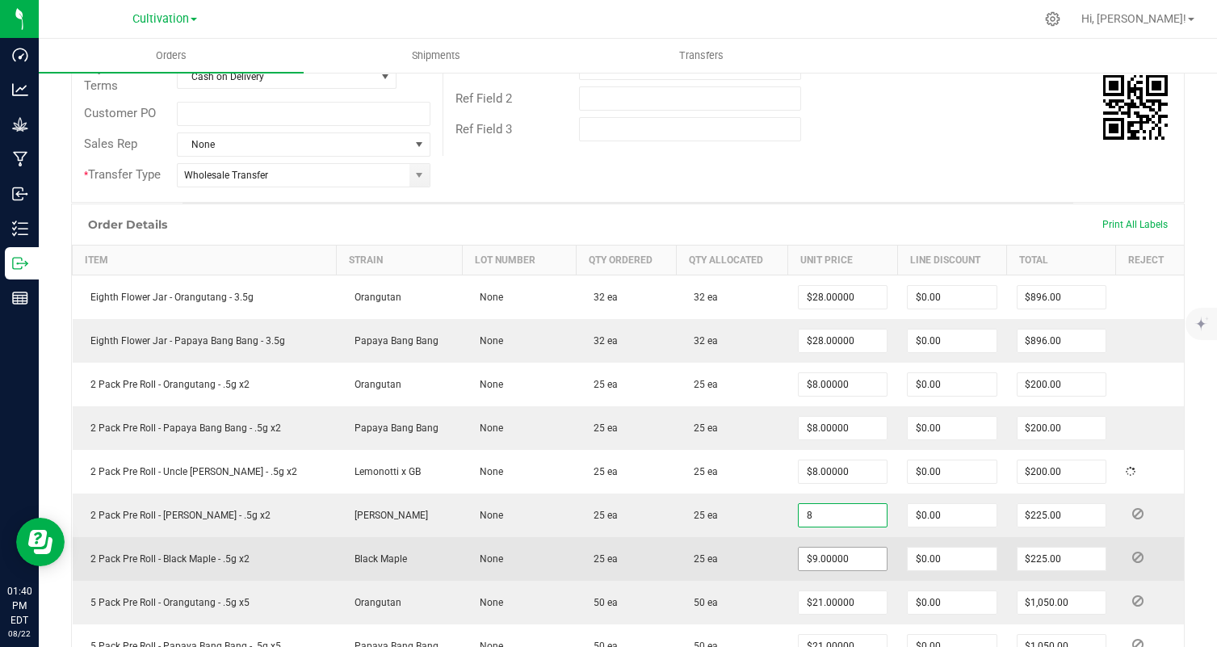
type input "$8.00000"
type input "$200.00"
click at [811, 563] on input "9" at bounding box center [843, 559] width 88 height 23
type input "2"
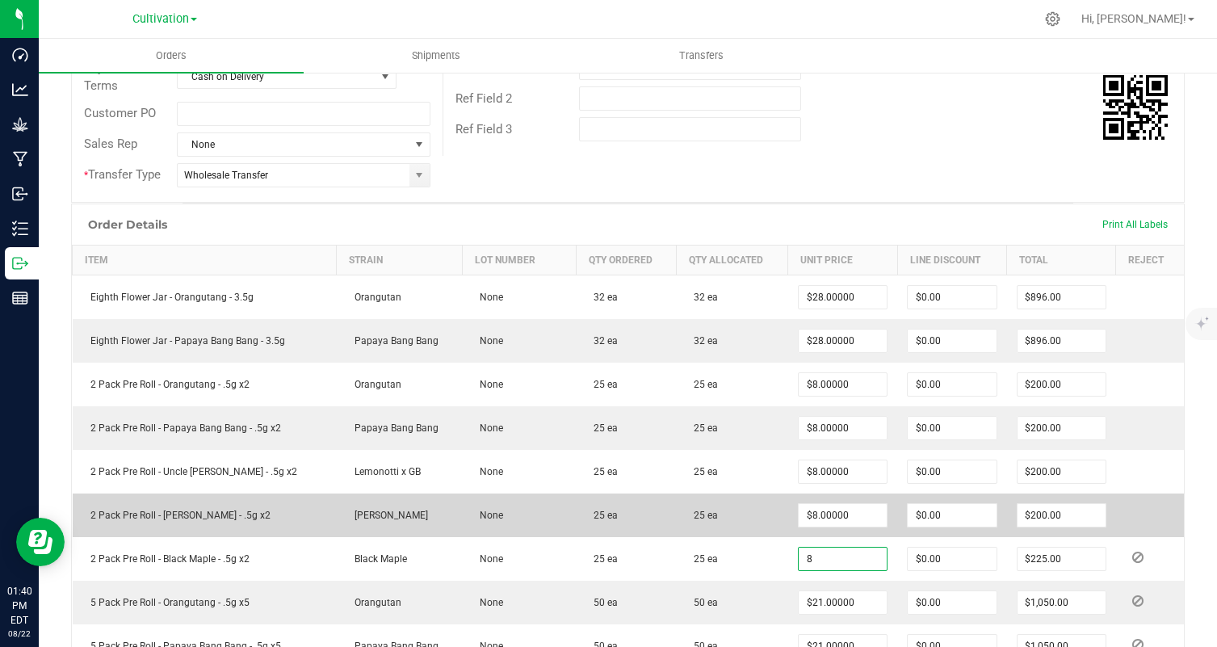
type input "$8.00000"
type input "$200.00"
click at [696, 493] on td "25 ea" at bounding box center [732, 515] width 112 height 44
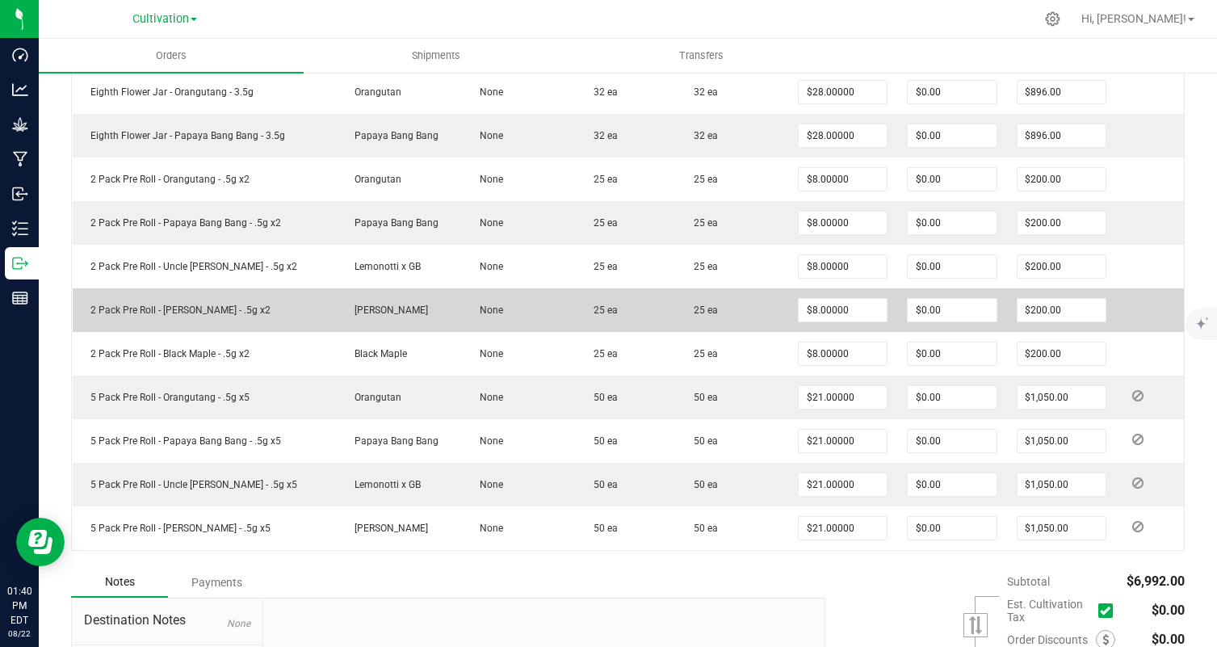
scroll to position [551, 0]
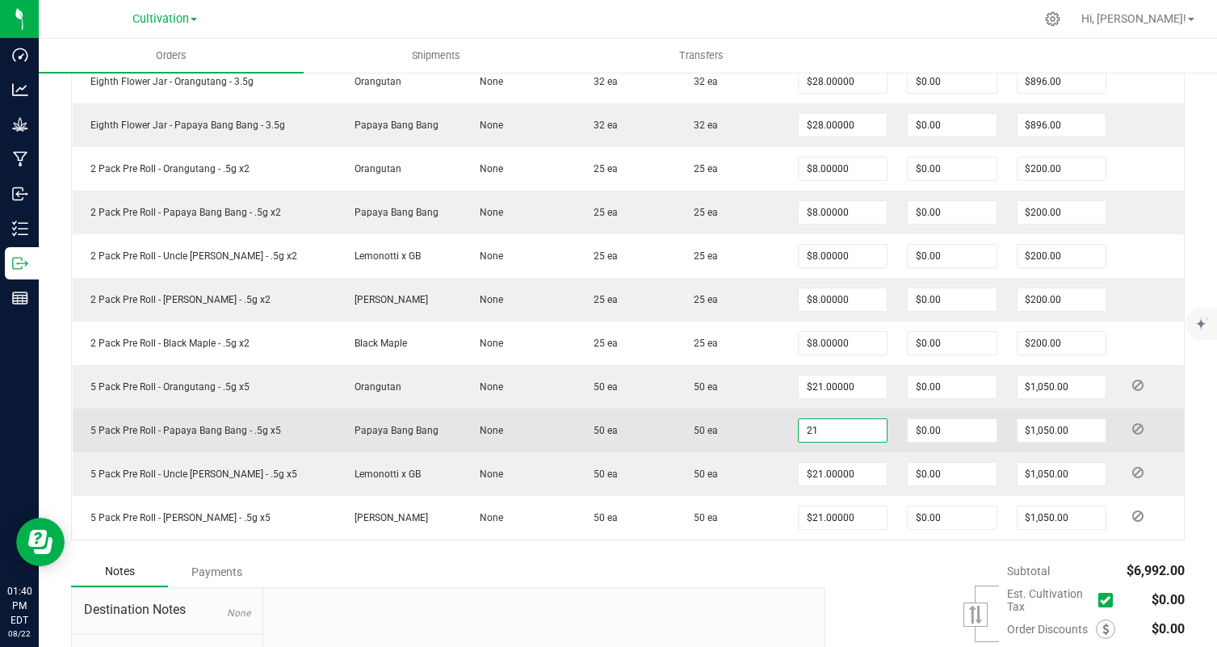
click at [846, 419] on input "21" at bounding box center [843, 430] width 88 height 23
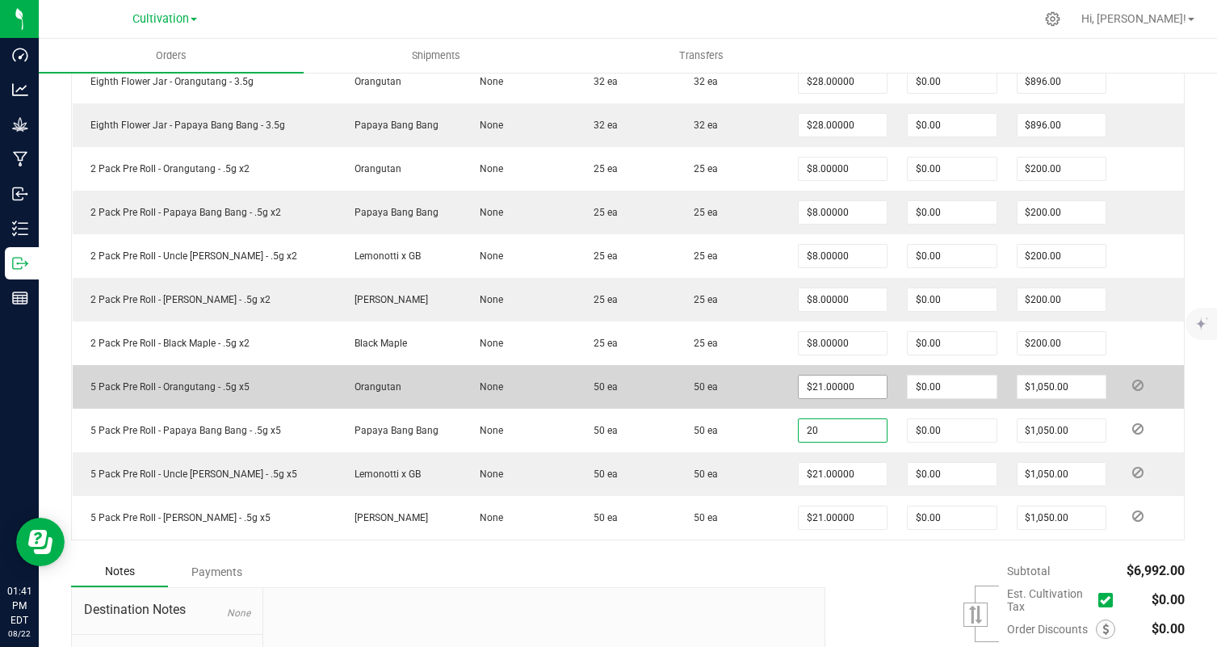
type input "20"
type input "21"
type input "$20.00000"
type input "$1,000.00"
click at [811, 393] on input "21" at bounding box center [843, 387] width 88 height 23
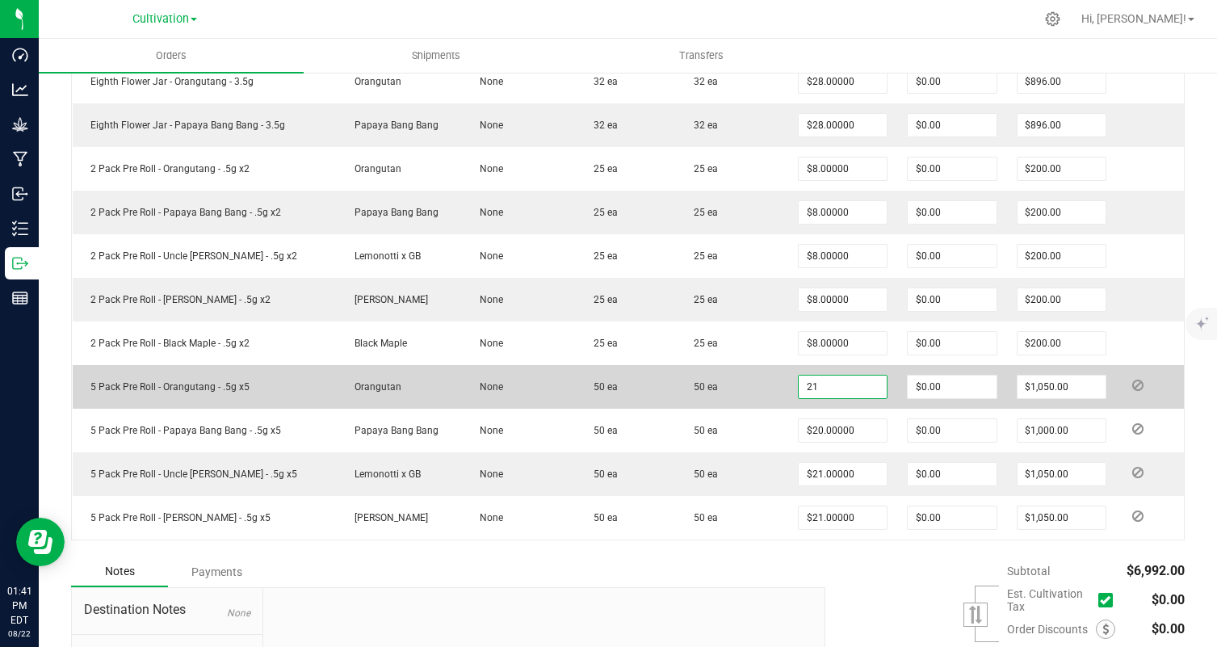
paste input "0"
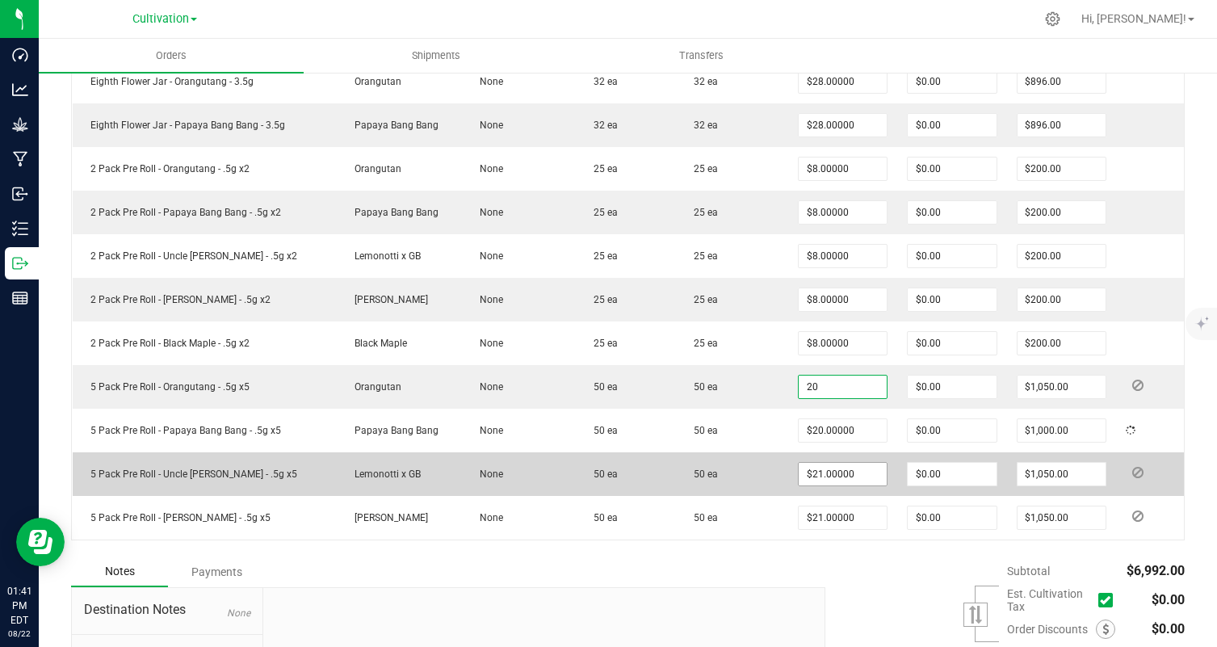
type input "$20.00000"
type input "$1,000.00"
click at [816, 477] on input "21" at bounding box center [843, 474] width 88 height 23
paste input "0"
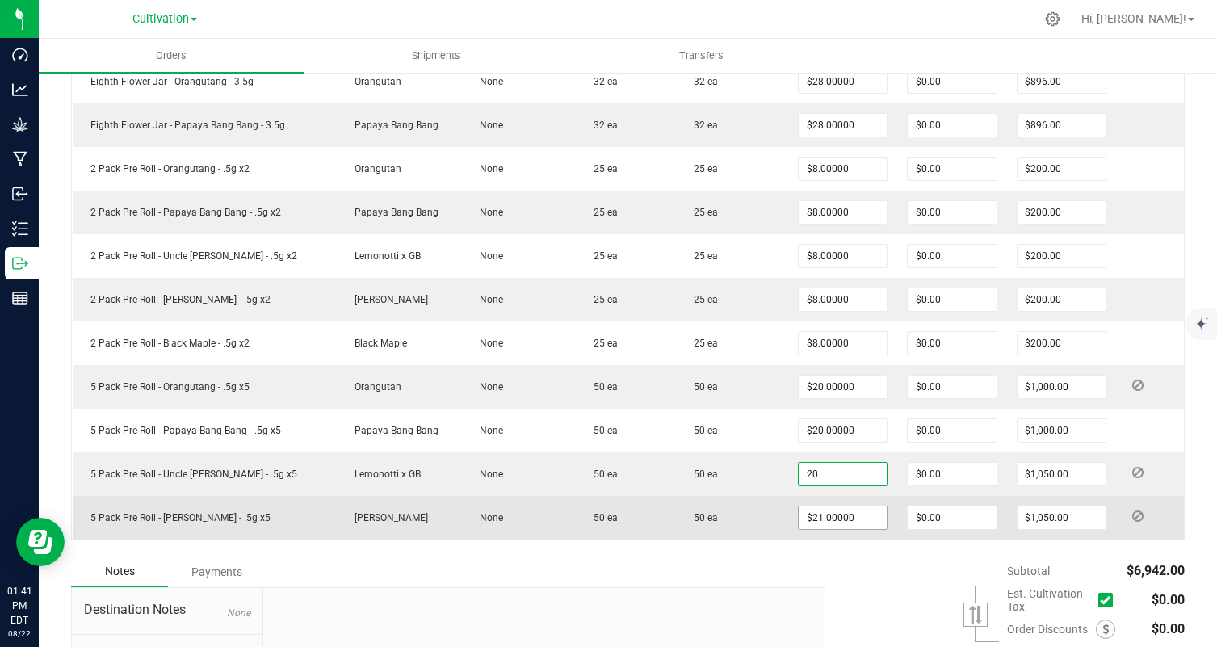
type input "$20.00000"
type input "$1,000.00"
click at [800, 518] on input "21" at bounding box center [843, 517] width 88 height 23
paste input "0"
type input "$20.00000"
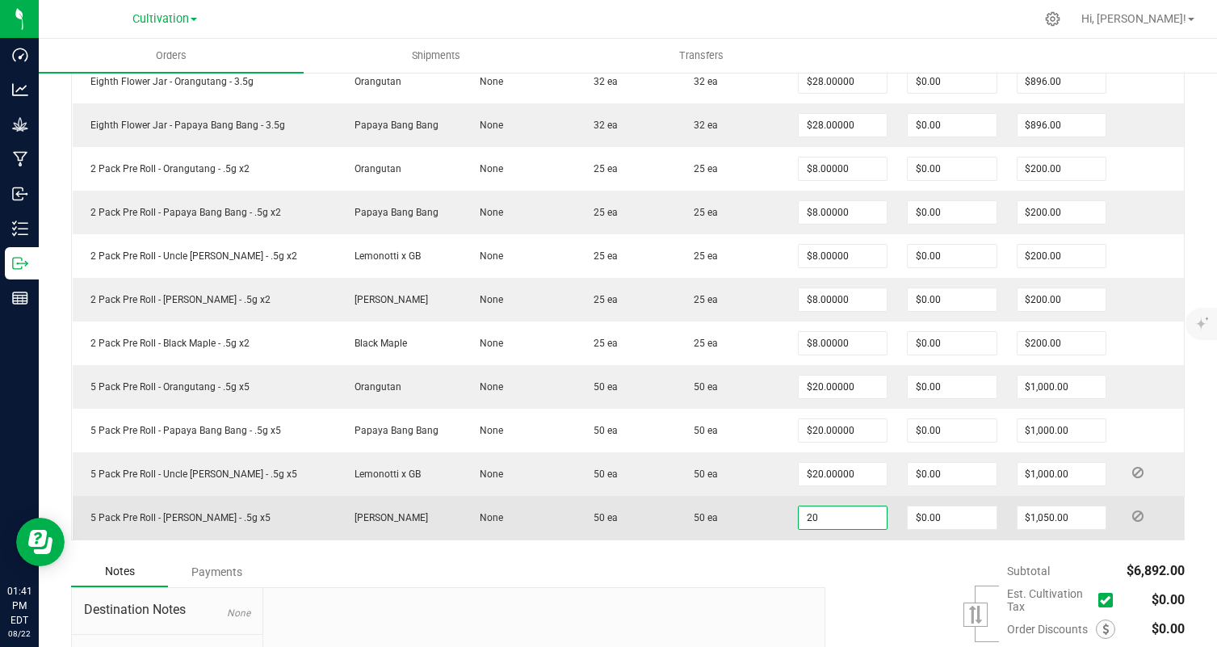
type input "$1,000.00"
click at [733, 529] on td "50 ea" at bounding box center [732, 518] width 112 height 44
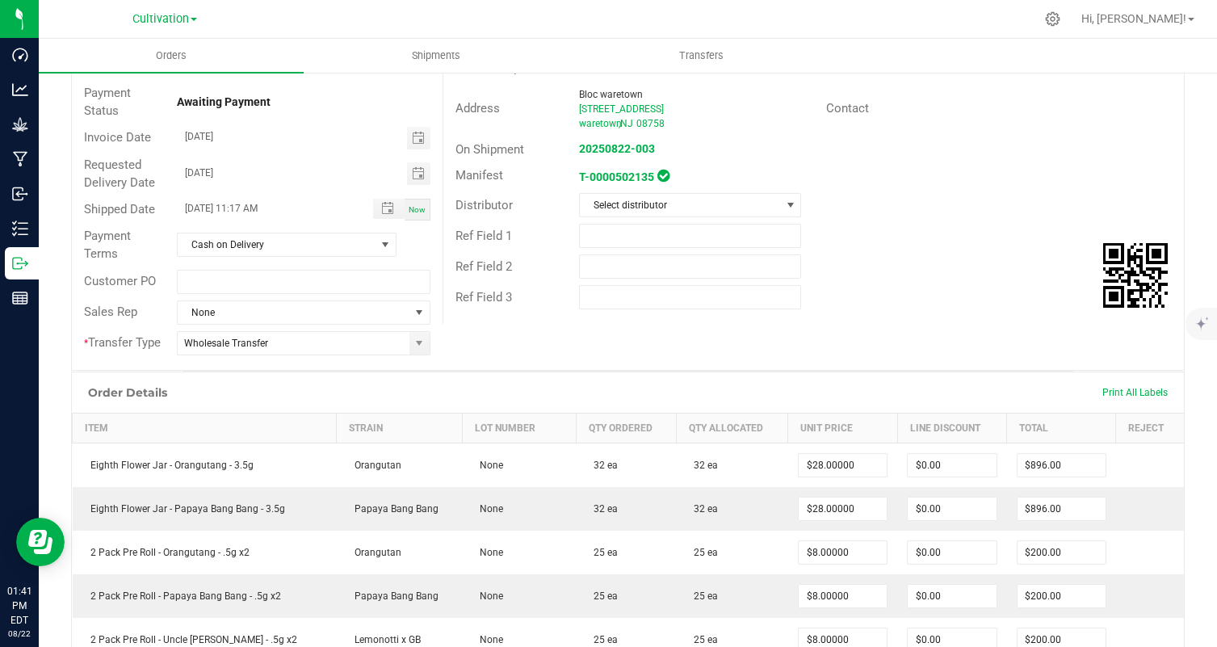
scroll to position [0, 0]
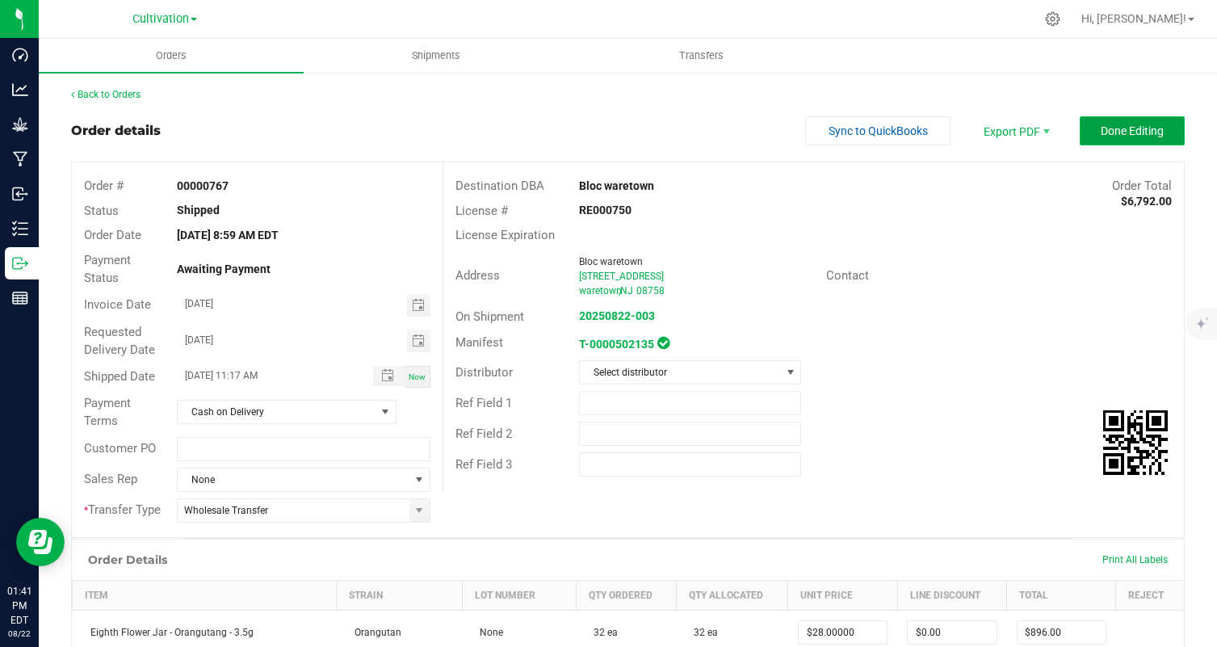
click at [1127, 132] on span "Done Editing" at bounding box center [1132, 130] width 63 height 13
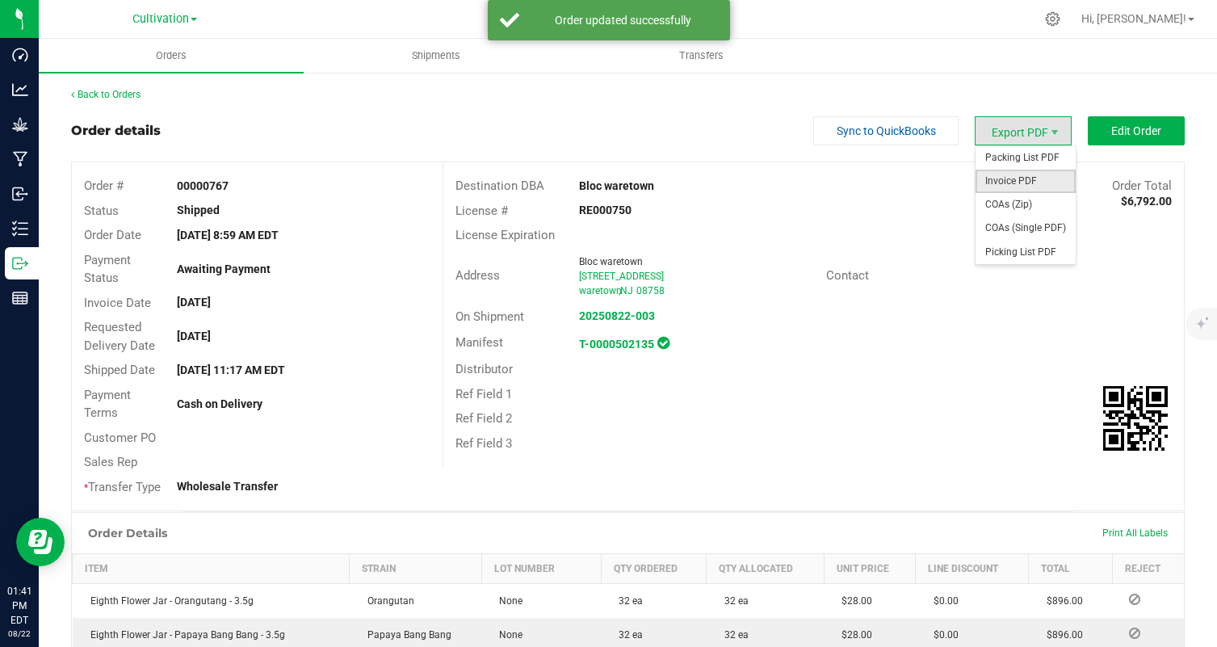
click at [1030, 177] on span "Invoice PDF" at bounding box center [1026, 181] width 100 height 23
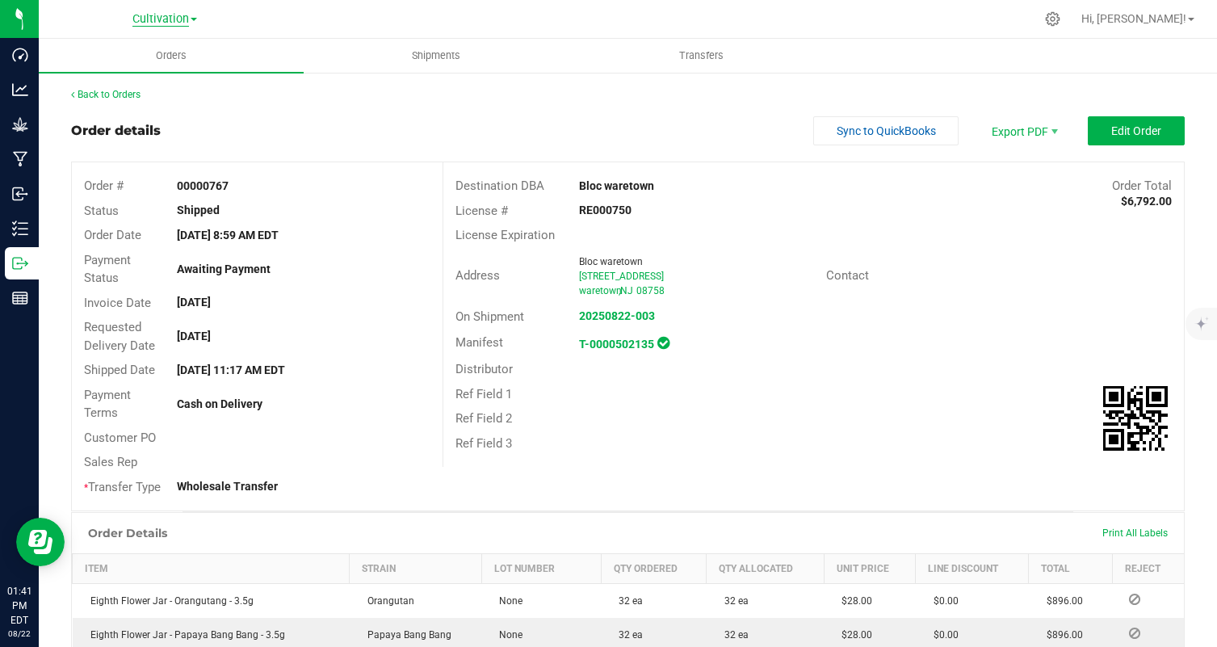
click at [162, 25] on span "Cultivation" at bounding box center [160, 19] width 57 height 15
click at [175, 76] on link "Manufacturing" at bounding box center [165, 79] width 236 height 22
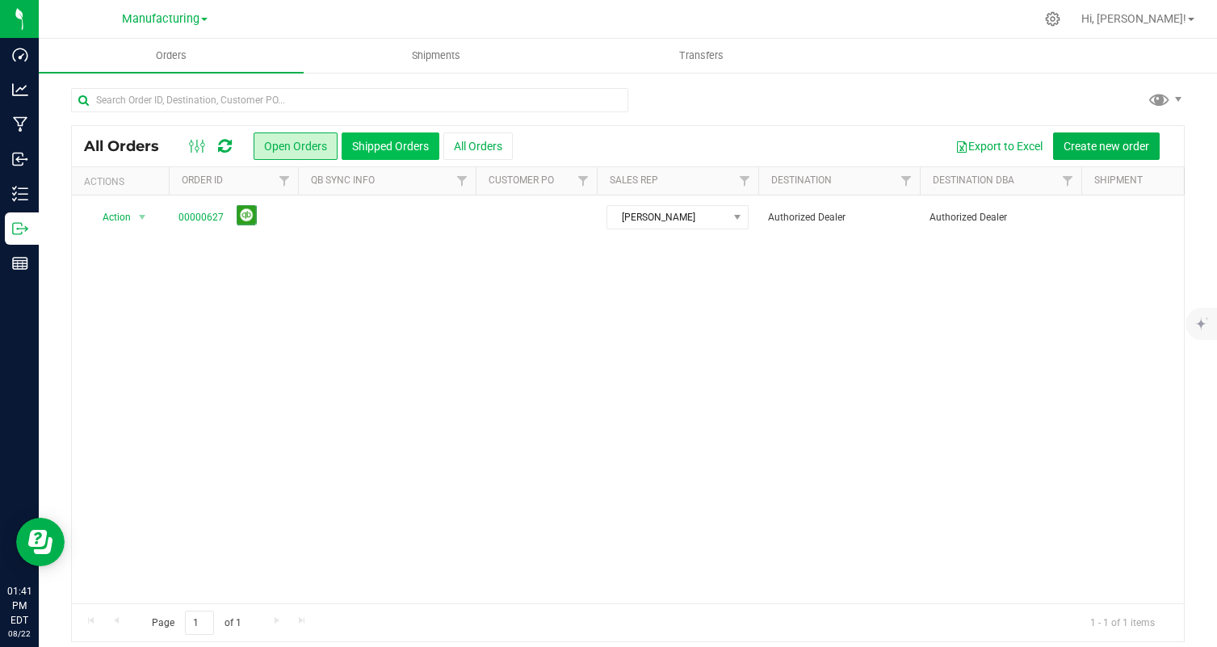
click at [388, 145] on button "Shipped Orders" at bounding box center [391, 145] width 98 height 27
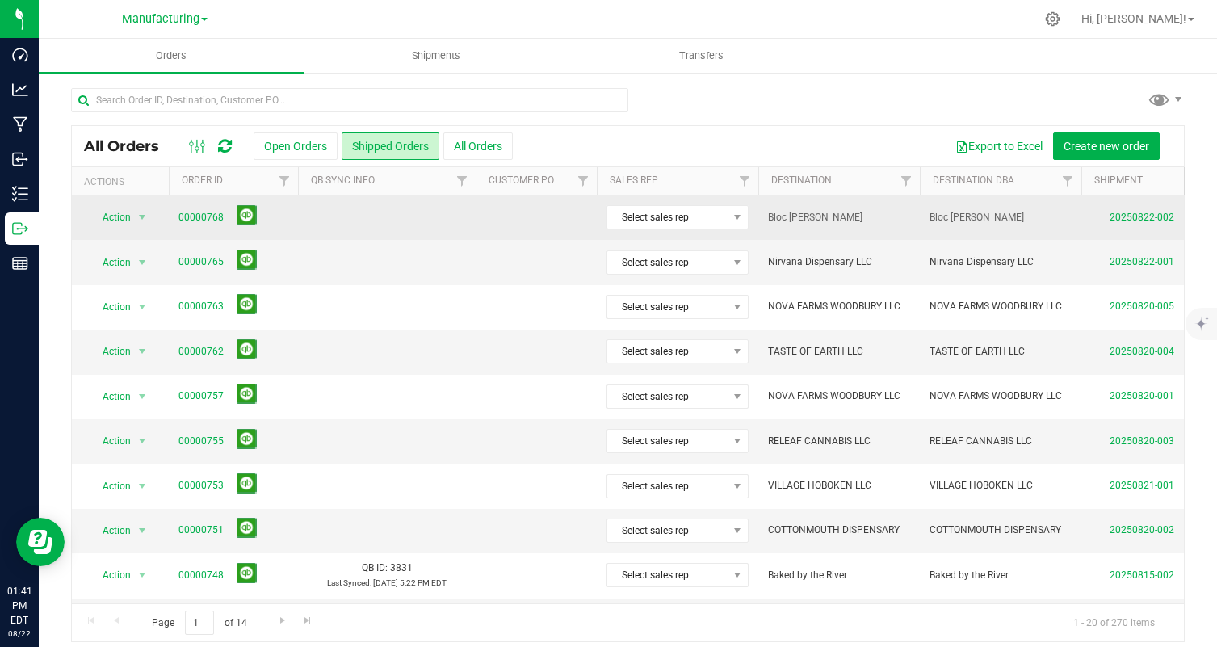
click at [199, 212] on link "00000768" at bounding box center [200, 217] width 45 height 15
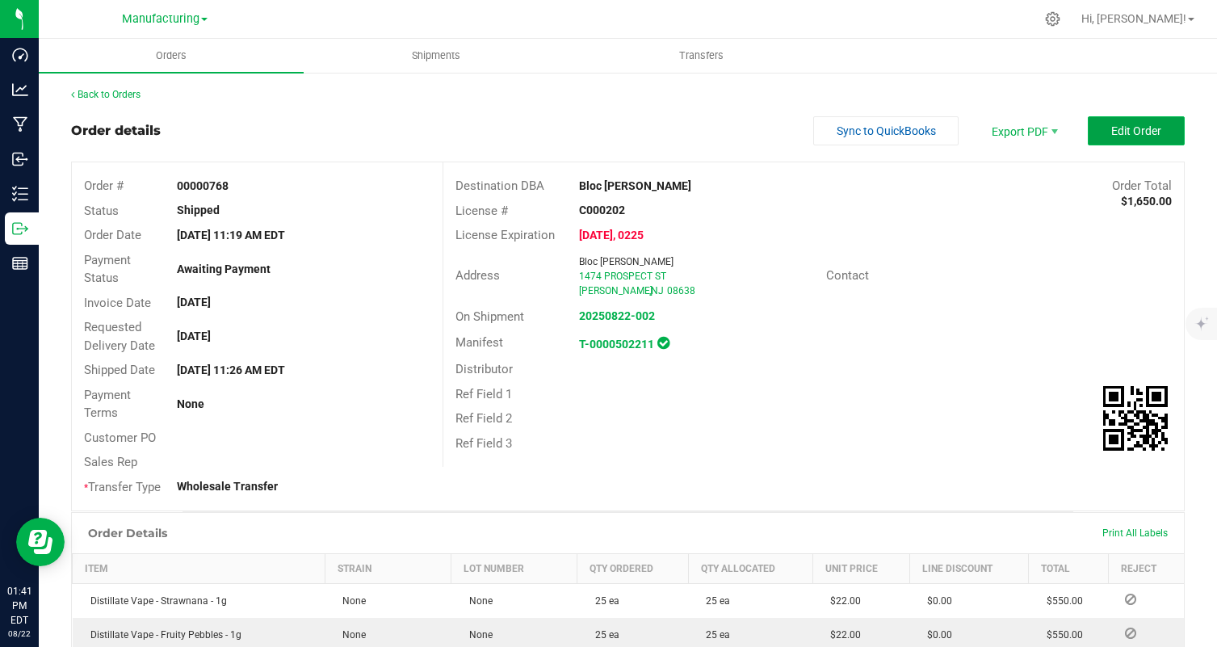
click at [1129, 130] on span "Edit Order" at bounding box center [1136, 130] width 50 height 13
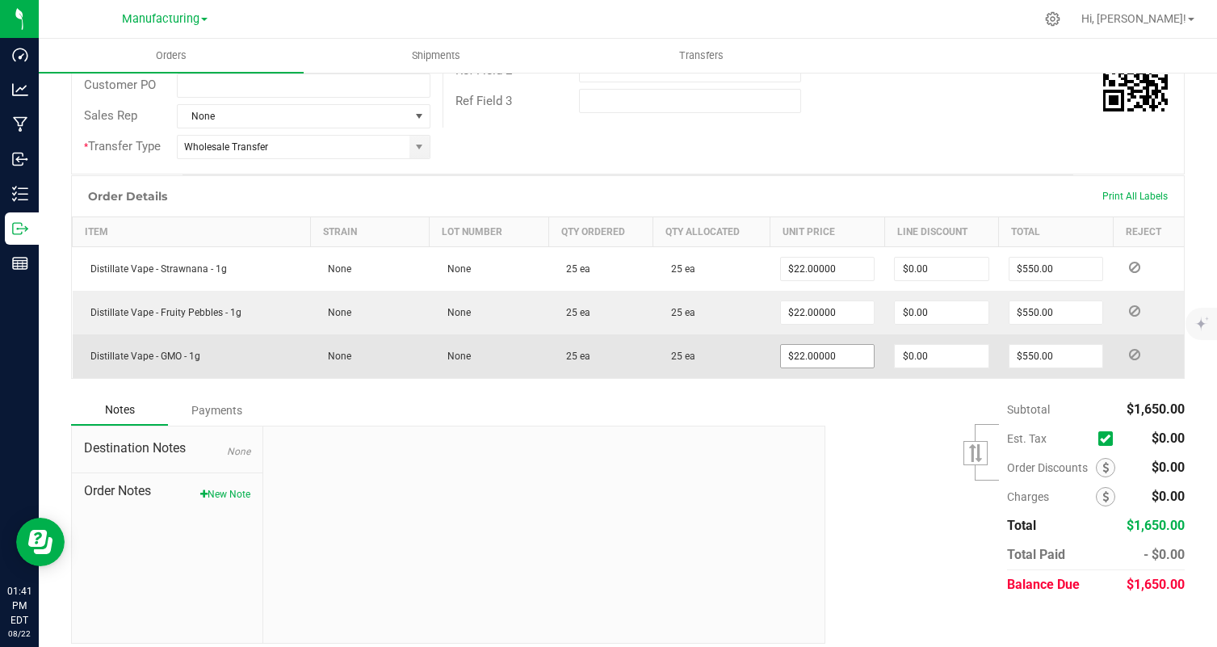
scroll to position [376, 0]
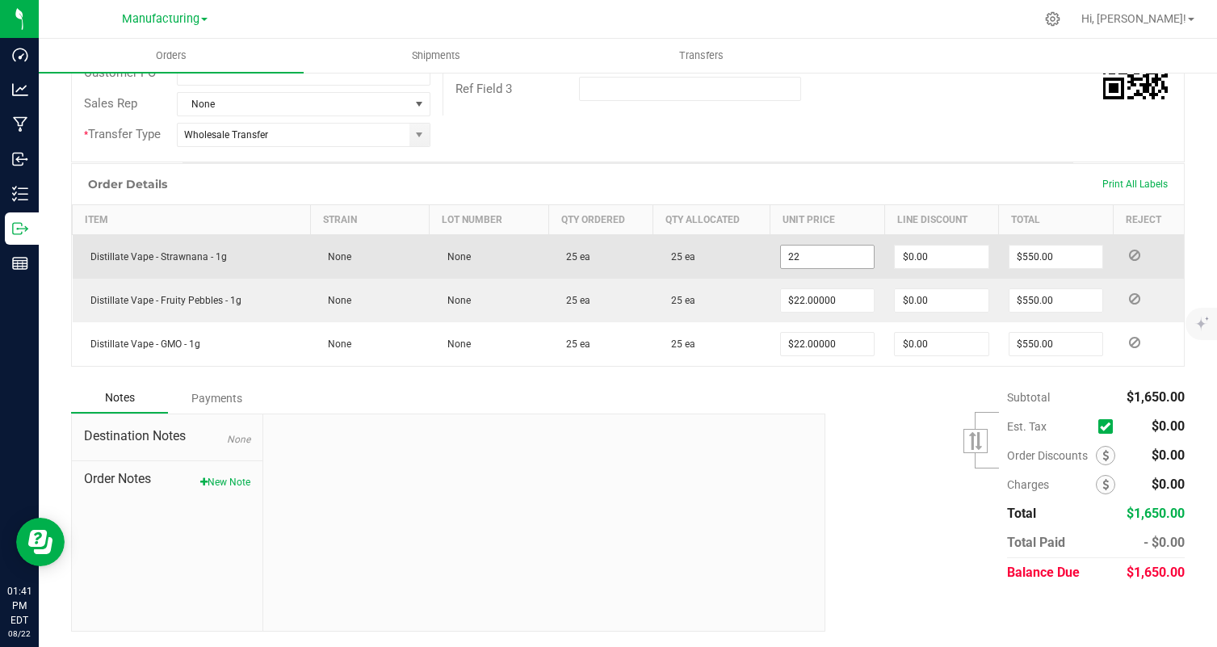
click at [833, 265] on input "22" at bounding box center [827, 257] width 93 height 23
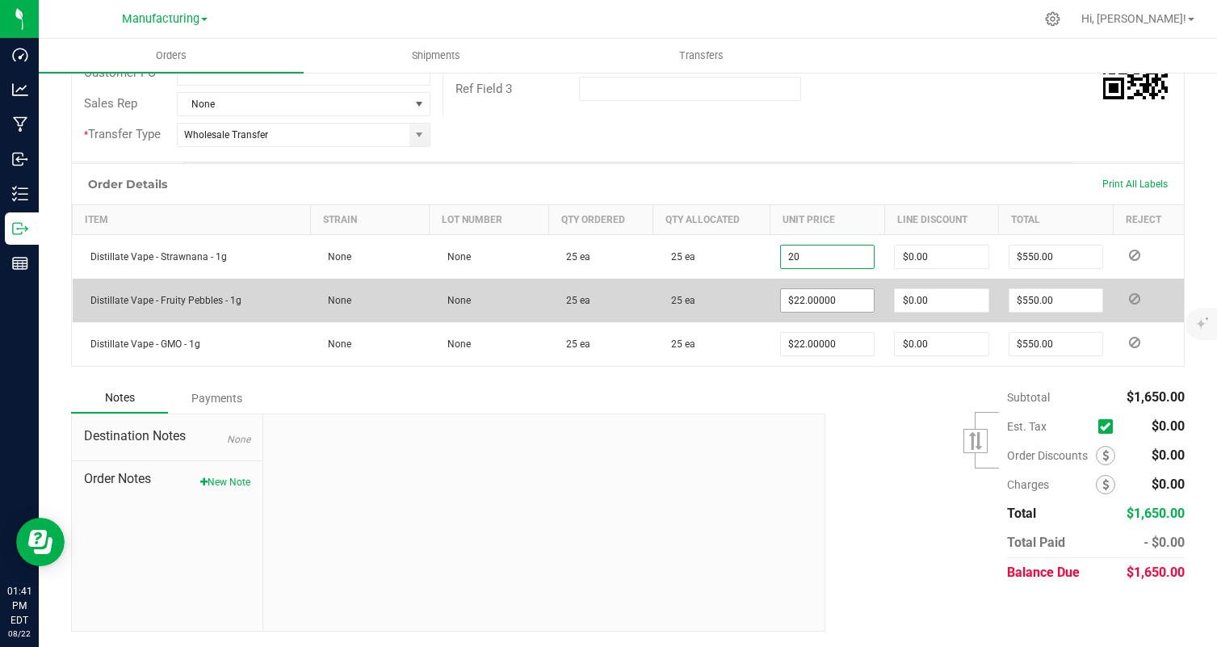
type input "$20.00000"
type input "$500.00"
click at [800, 303] on input "22" at bounding box center [827, 300] width 93 height 23
paste input "0"
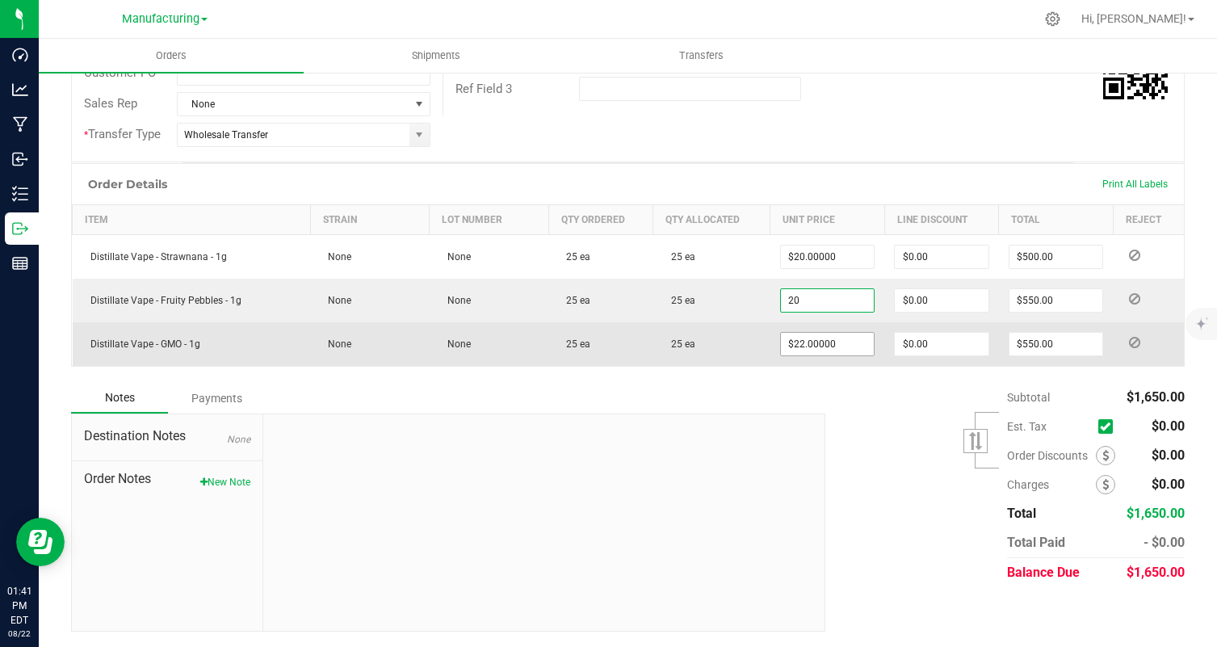
type input "$20.00000"
type input "$500.00"
click at [819, 348] on input "22" at bounding box center [827, 344] width 93 height 23
paste input "0"
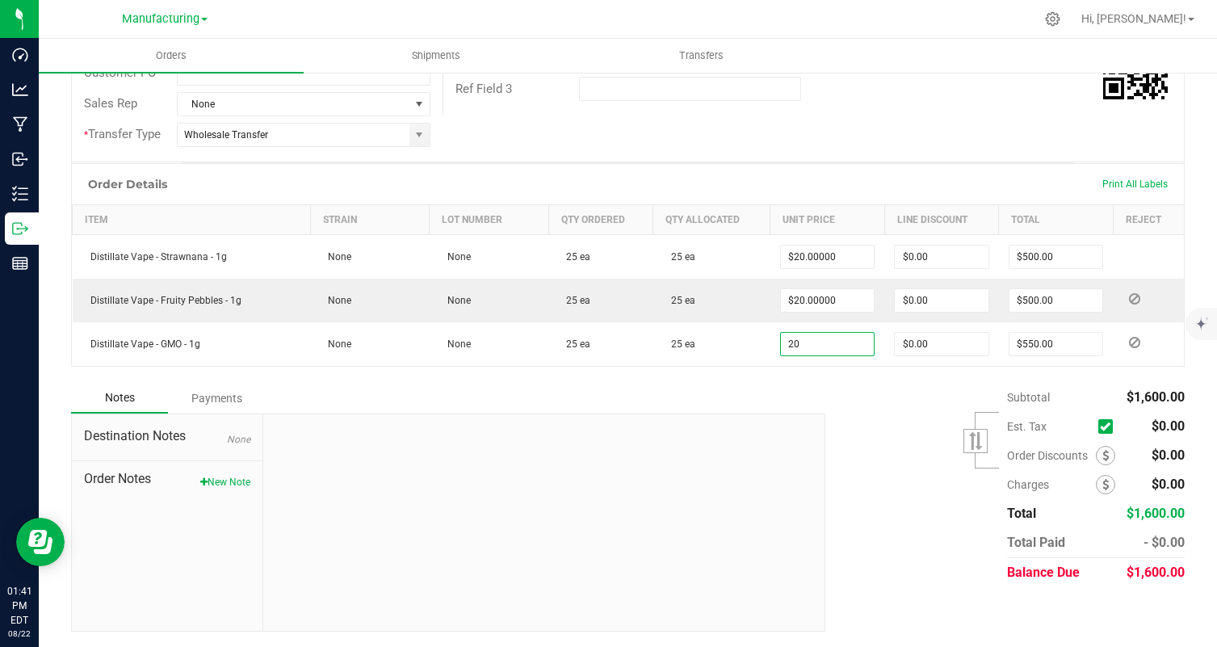
type input "$20.00000"
type input "$500.00"
click at [819, 452] on div "Subtotal $1,600.00 Est. Tax" at bounding box center [999, 485] width 372 height 204
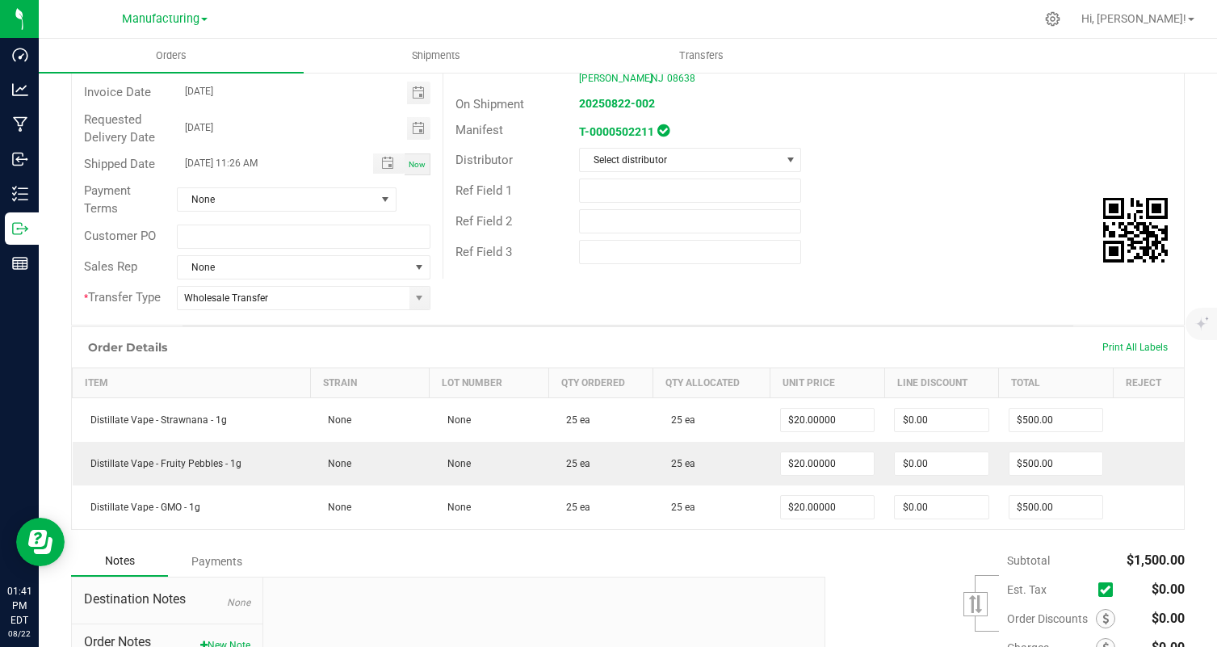
scroll to position [0, 0]
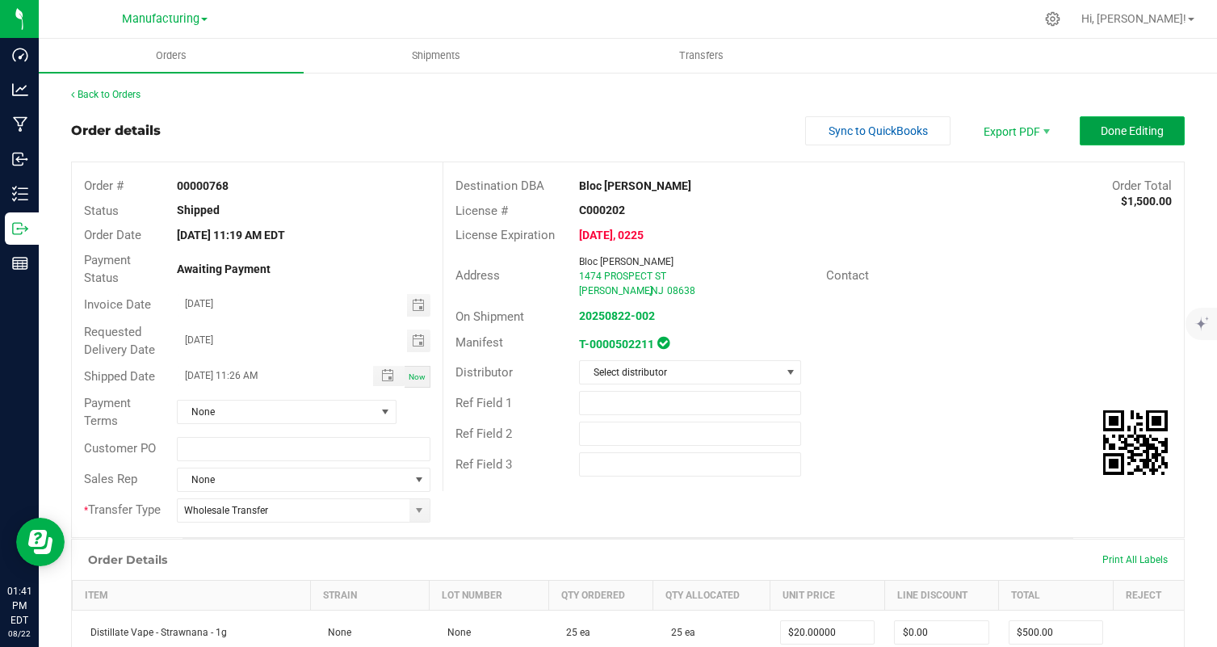
click at [1138, 124] on span "Done Editing" at bounding box center [1132, 130] width 63 height 13
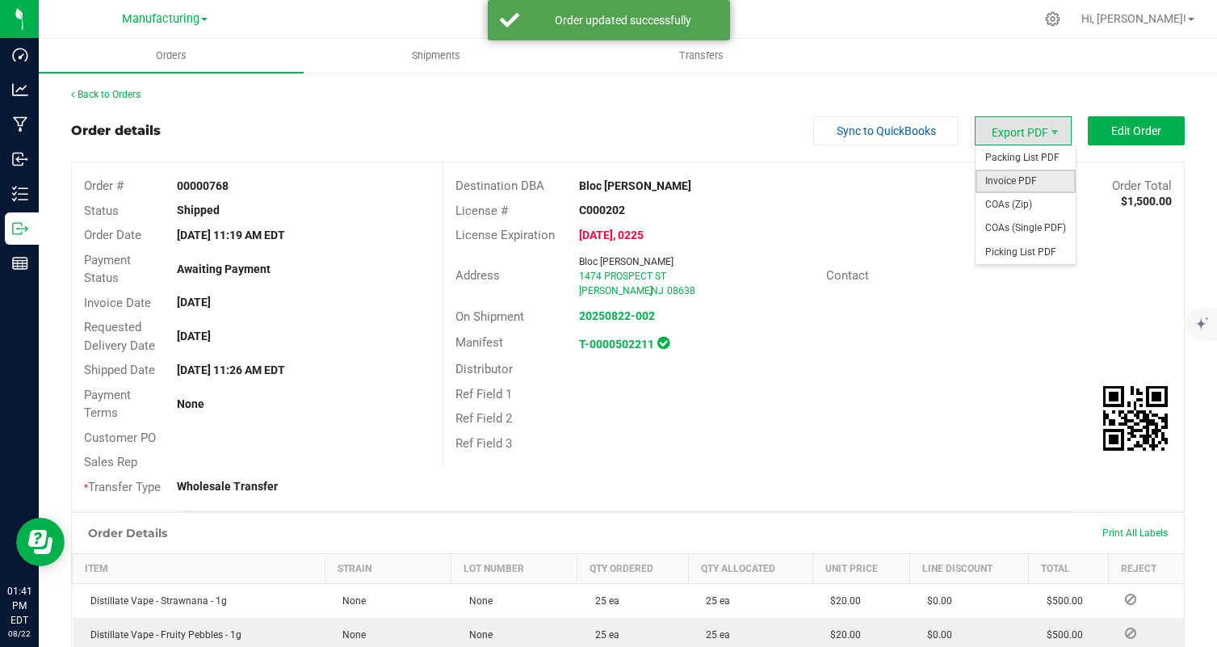
click at [1031, 183] on span "Invoice PDF" at bounding box center [1026, 181] width 100 height 23
